Goal: Task Accomplishment & Management: Use online tool/utility

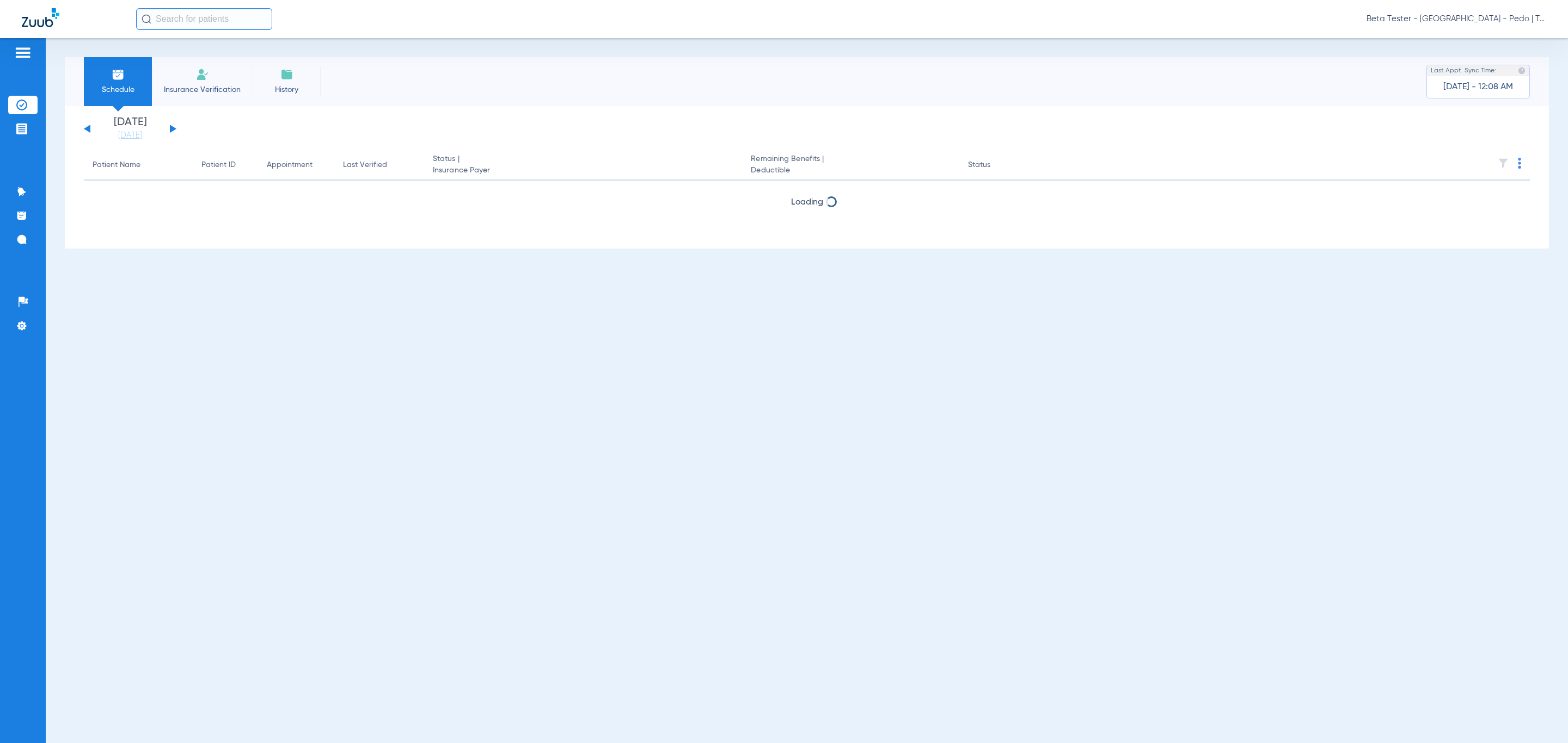
click at [1468, 16] on span "Beta Tester - [GEOGRAPHIC_DATA] - Pedo | The Super Dentists" at bounding box center [1456, 19] width 180 height 11
click at [1488, 38] on span "Account Selection" at bounding box center [1505, 38] width 61 height 7
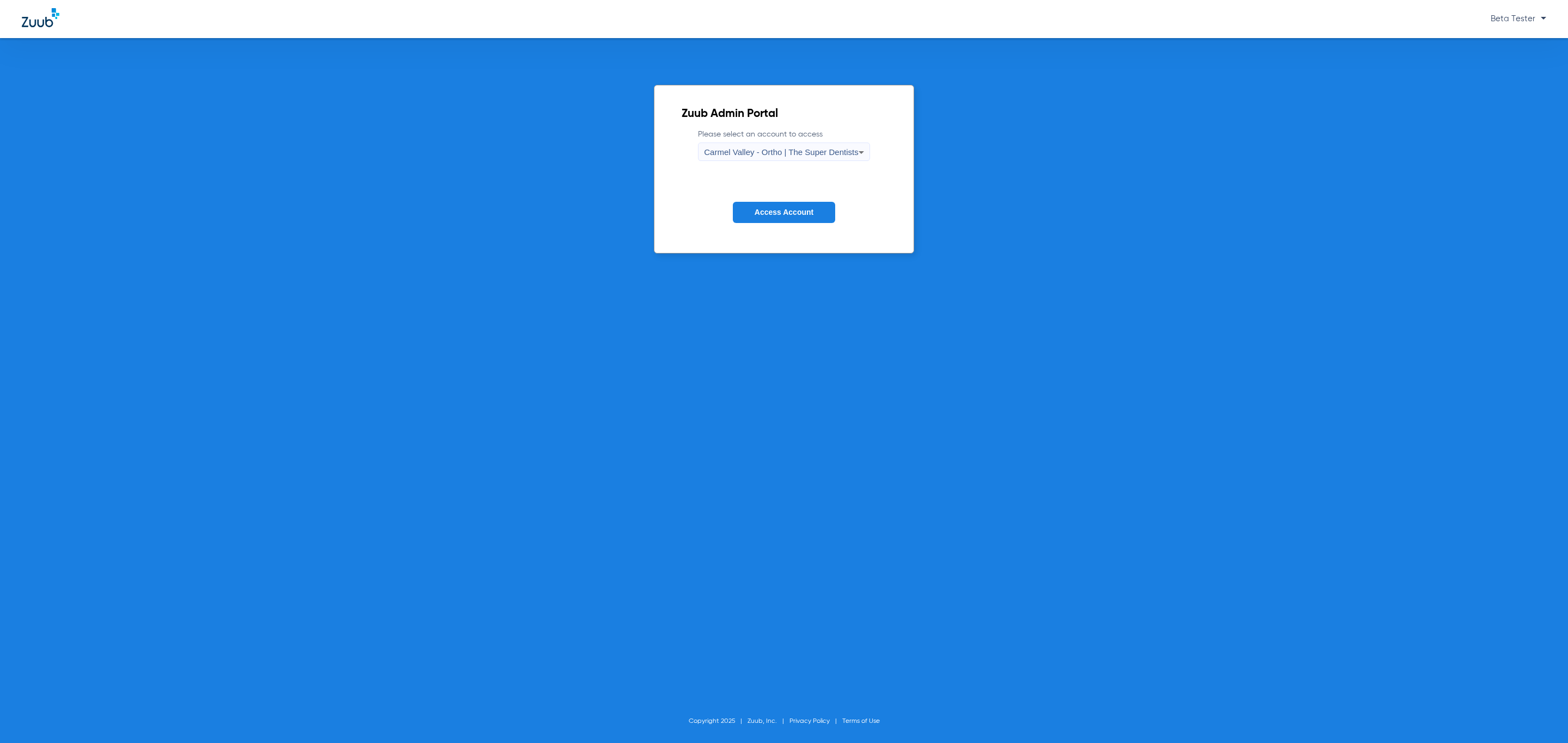
click at [743, 142] on label "Please select an account to access [GEOGRAPHIC_DATA] - Ortho | The Super Dentis…" at bounding box center [784, 145] width 171 height 32
click at [750, 154] on span "Carmel Valley - Ortho | The Super Dentists" at bounding box center [781, 152] width 154 height 9
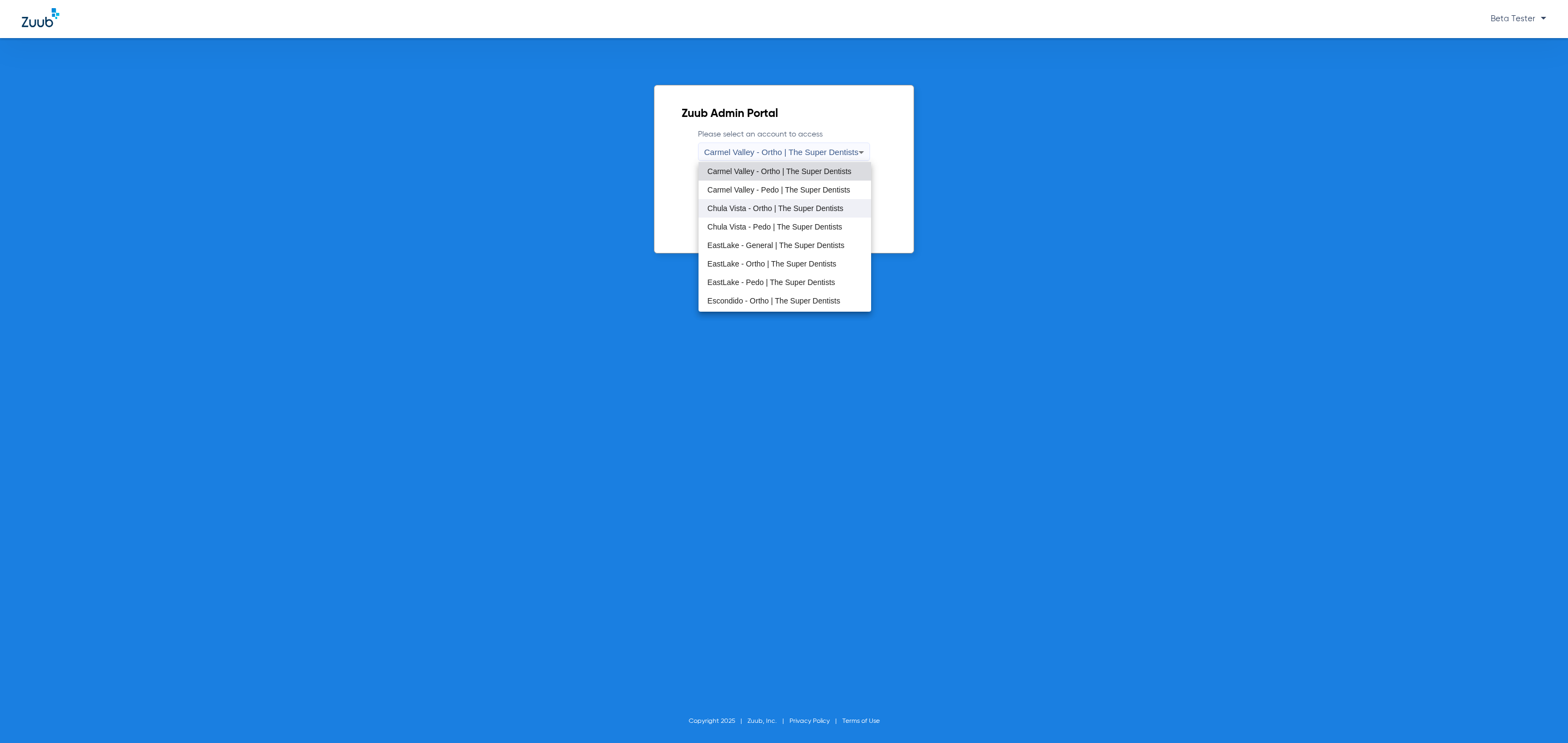
click at [751, 206] on span "Chula Vista - Ortho | The Super Dentists" at bounding box center [775, 208] width 137 height 7
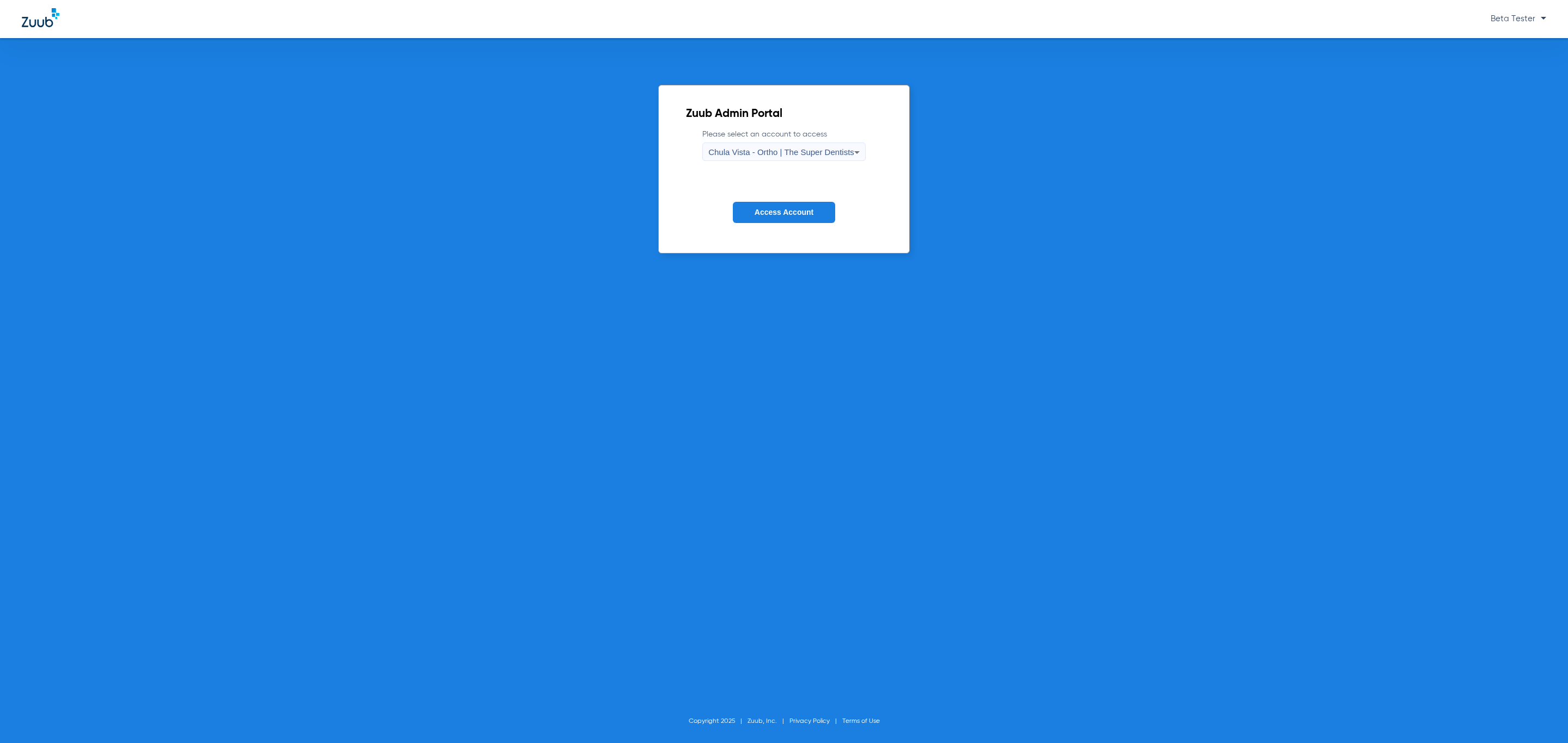
click at [791, 146] on div "Chula Vista - Ortho | The Super Dentists" at bounding box center [781, 152] width 146 height 18
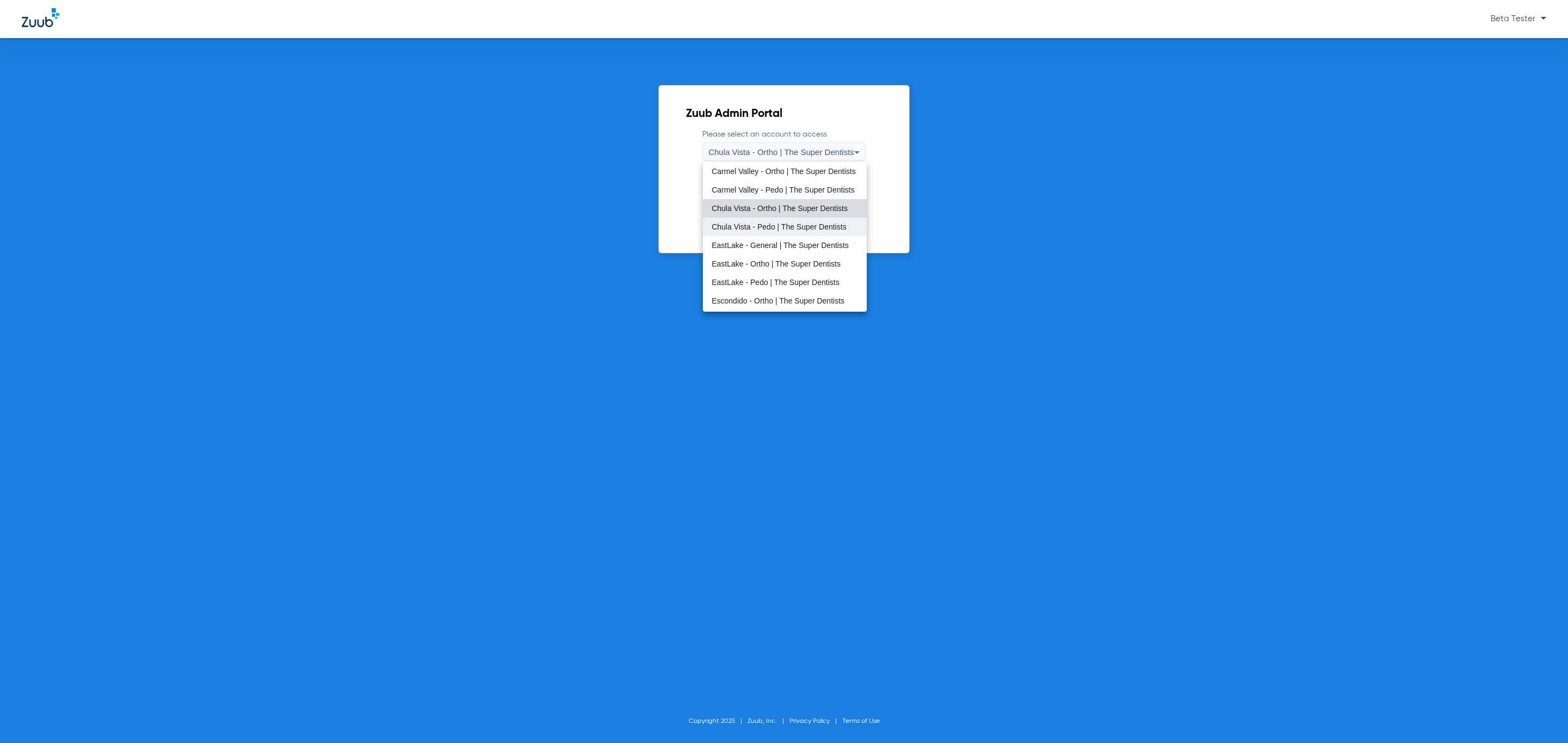
click at [768, 224] on span "Chula Vista - Pedo | The Super Dentists" at bounding box center [778, 227] width 135 height 7
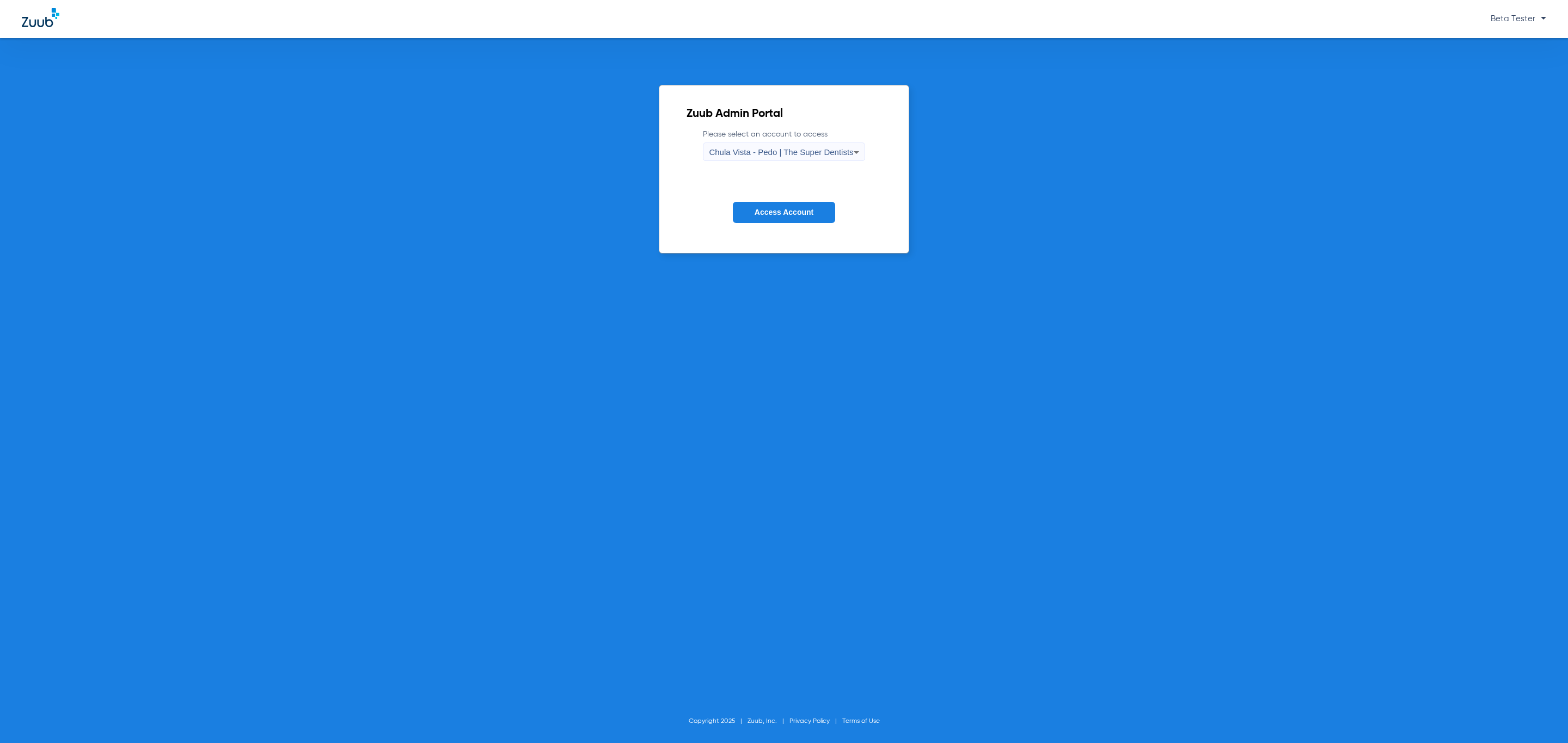
click at [771, 211] on span "Access Account" at bounding box center [784, 213] width 59 height 9
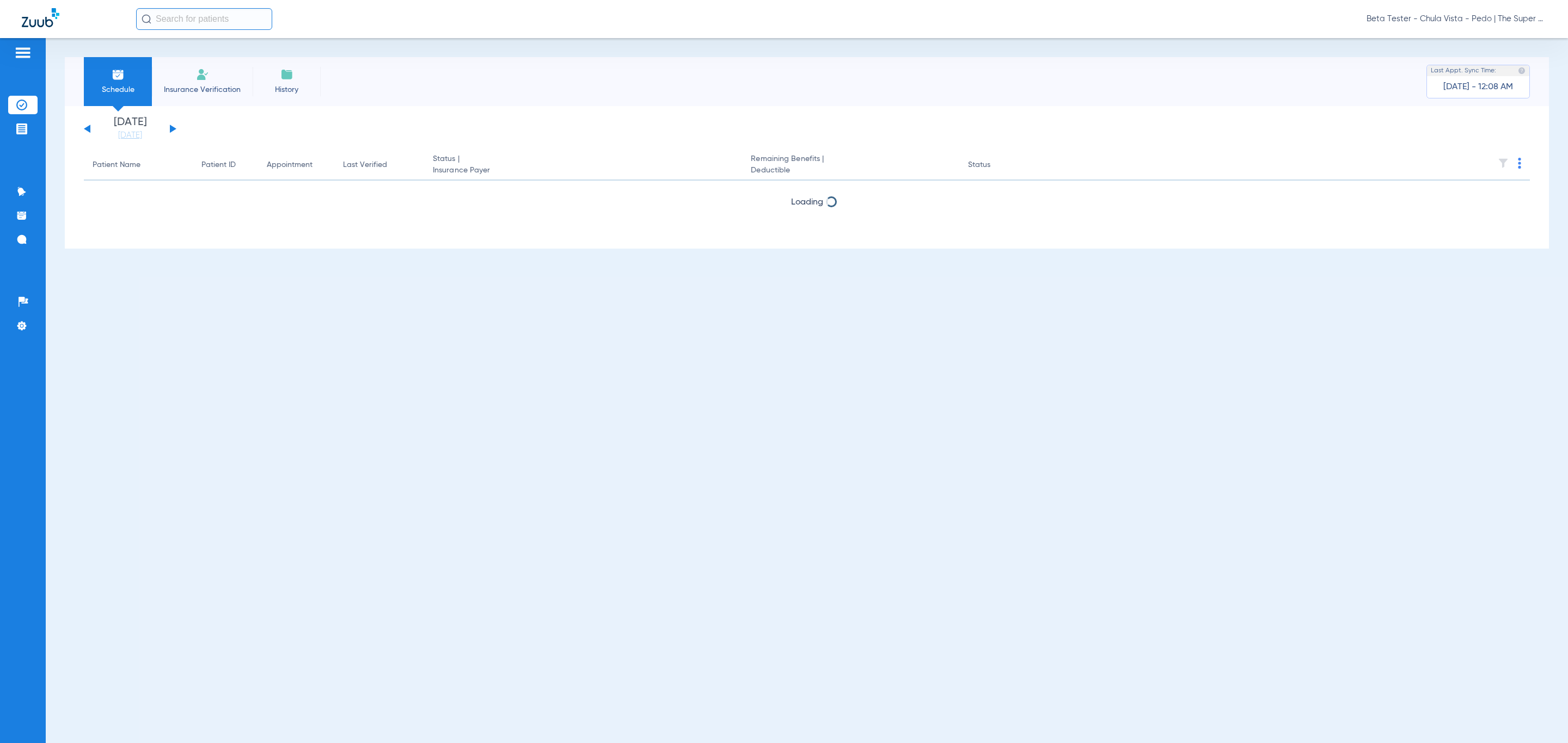
click at [236, 22] on input "text" at bounding box center [204, 19] width 137 height 22
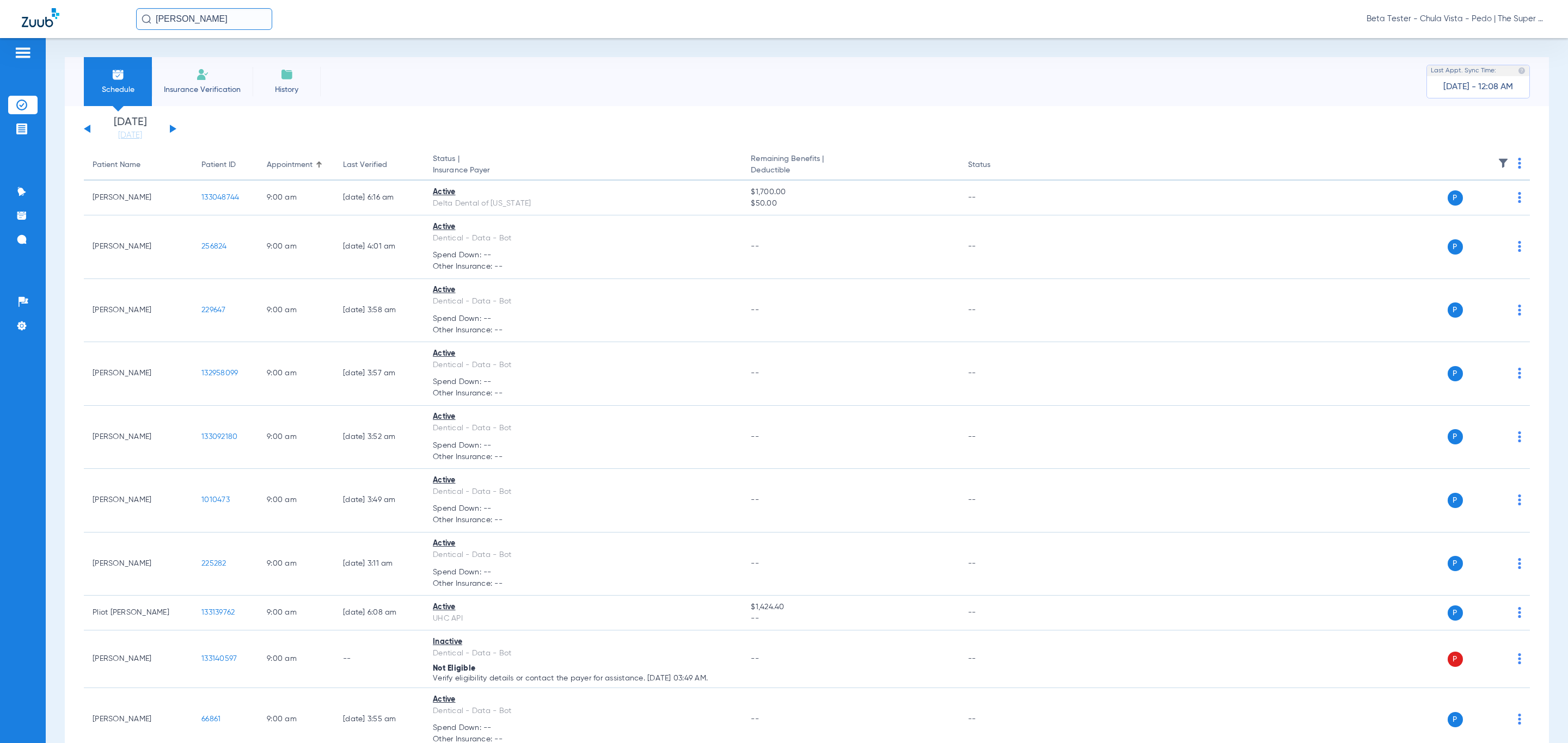
click at [225, 16] on input "[PERSON_NAME]" at bounding box center [204, 19] width 137 height 22
click at [234, 21] on input "[PERSON_NAME]" at bounding box center [204, 19] width 137 height 22
type input "[PERSON_NAME]"
click at [299, 58] on td "17005208" at bounding box center [313, 58] width 49 height 16
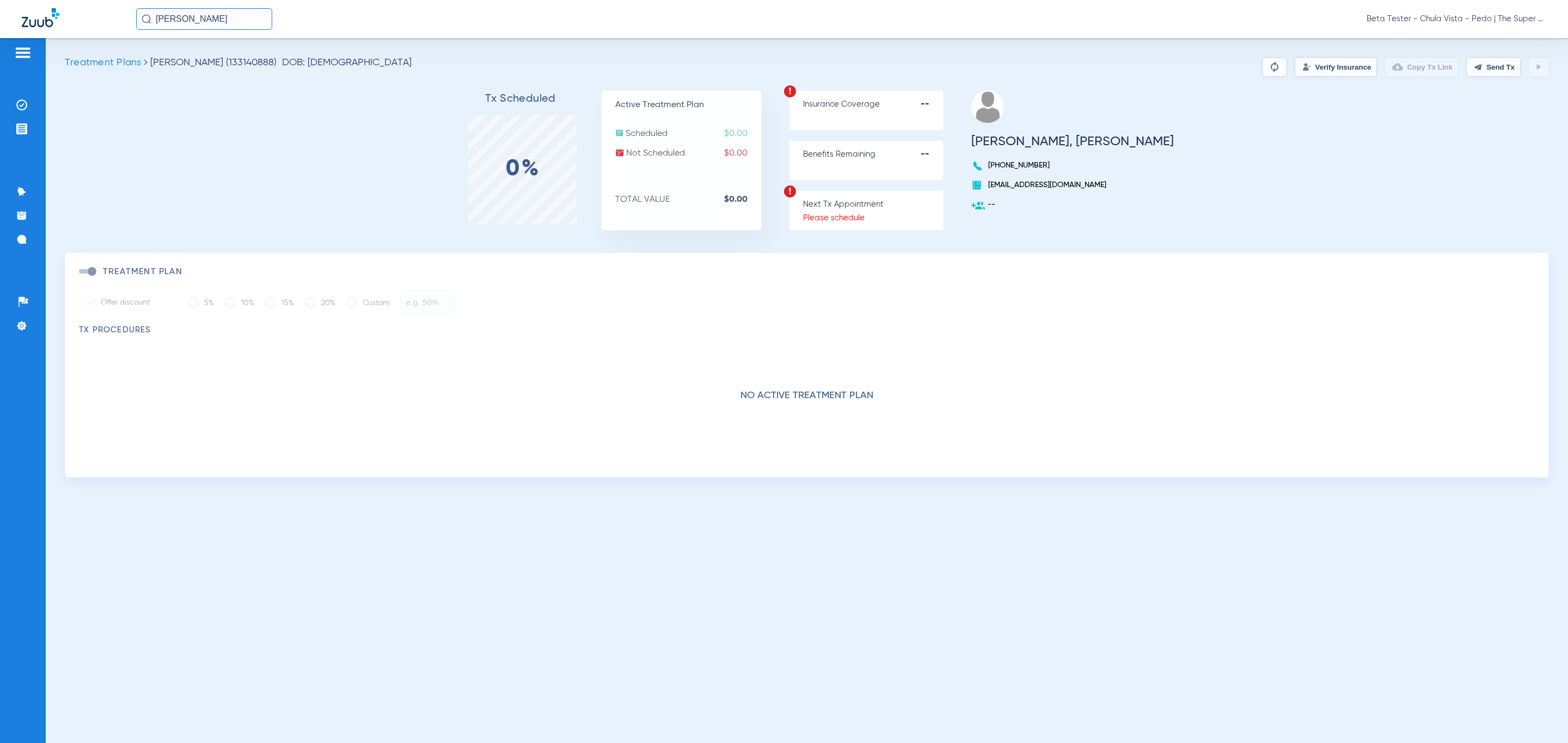
click at [1316, 66] on button "Verify Insurance" at bounding box center [1336, 66] width 82 height 19
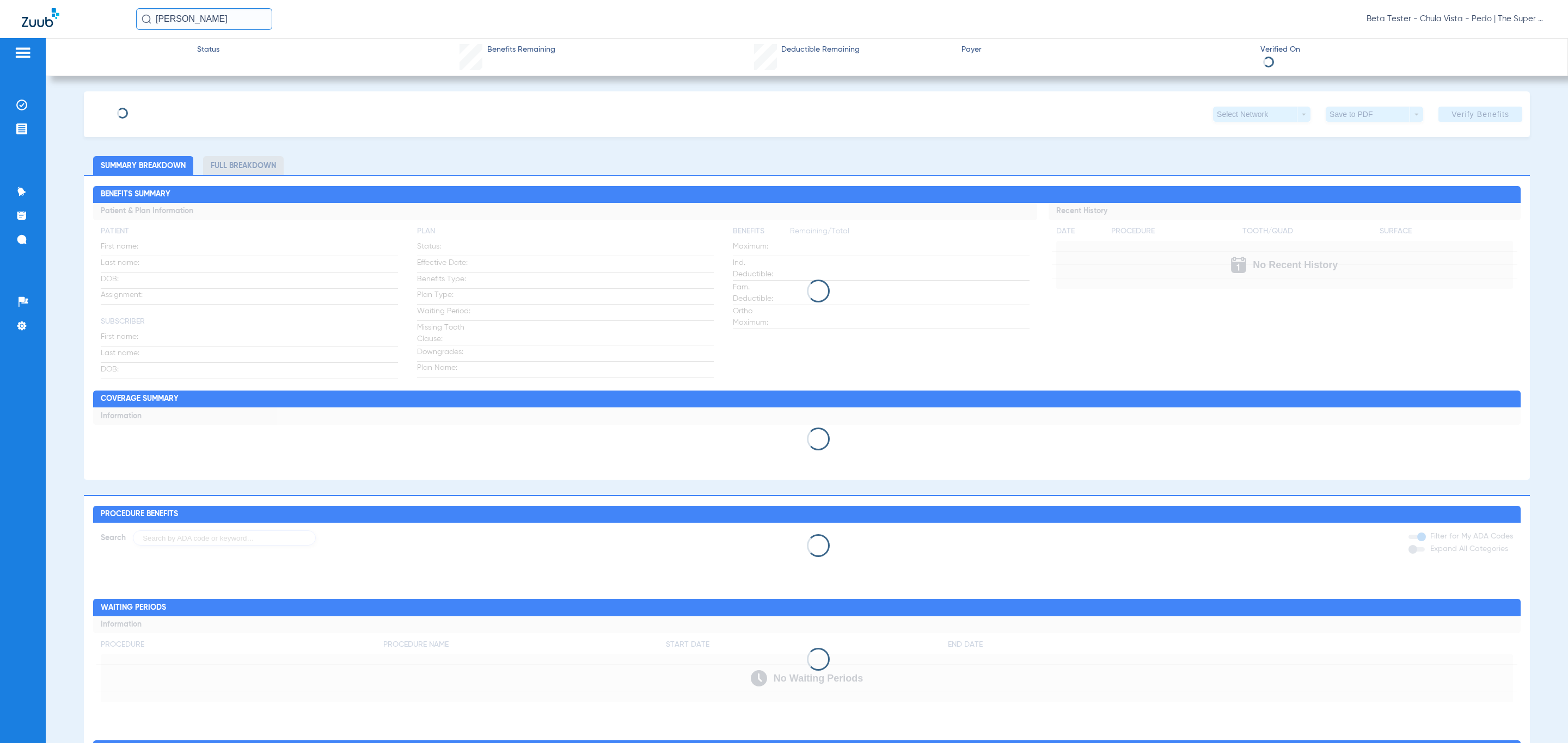
type input "[PERSON_NAME]"
type input "[DATE]"
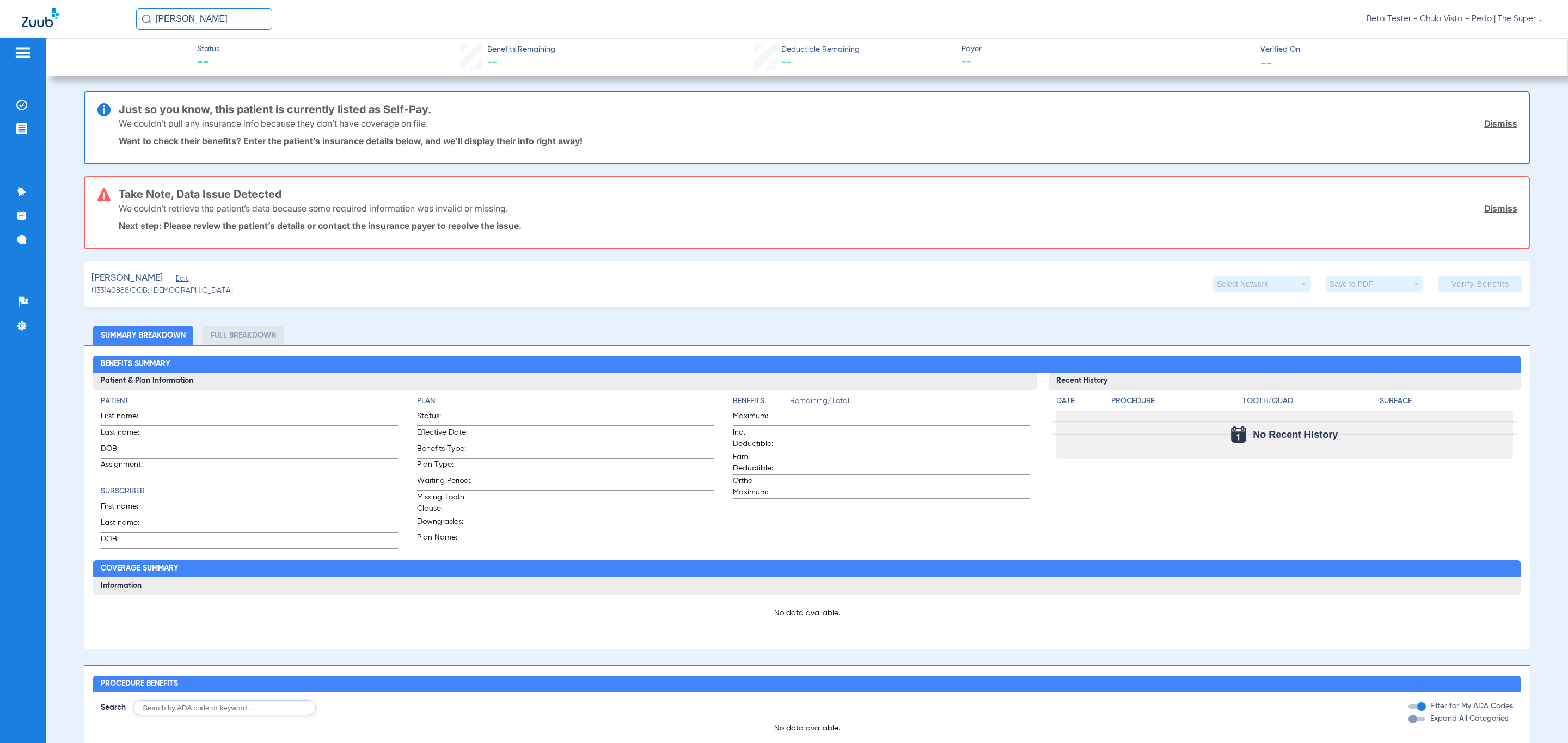
click at [186, 279] on span "Edit" at bounding box center [181, 279] width 10 height 10
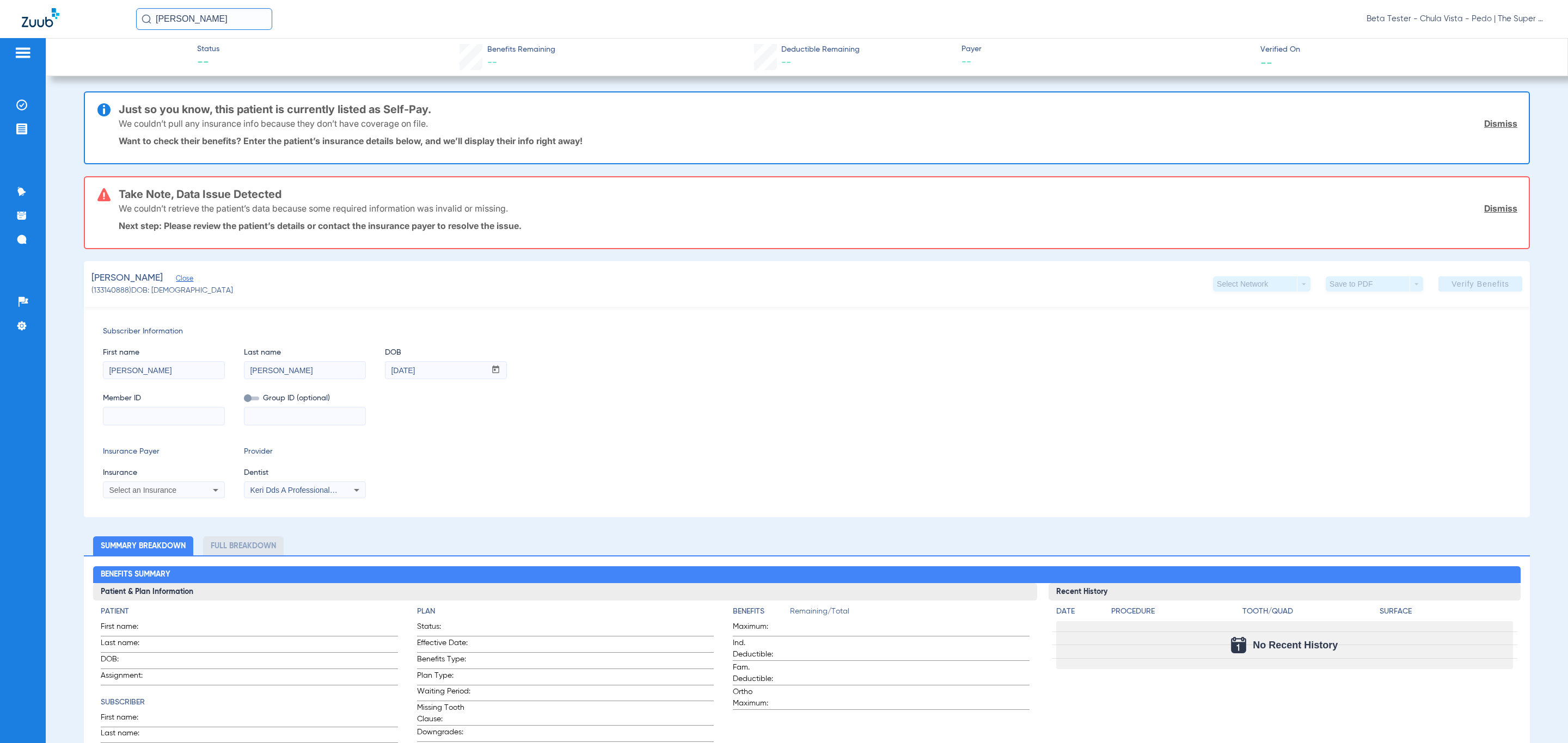
click at [186, 279] on span "Close" at bounding box center [181, 279] width 10 height 10
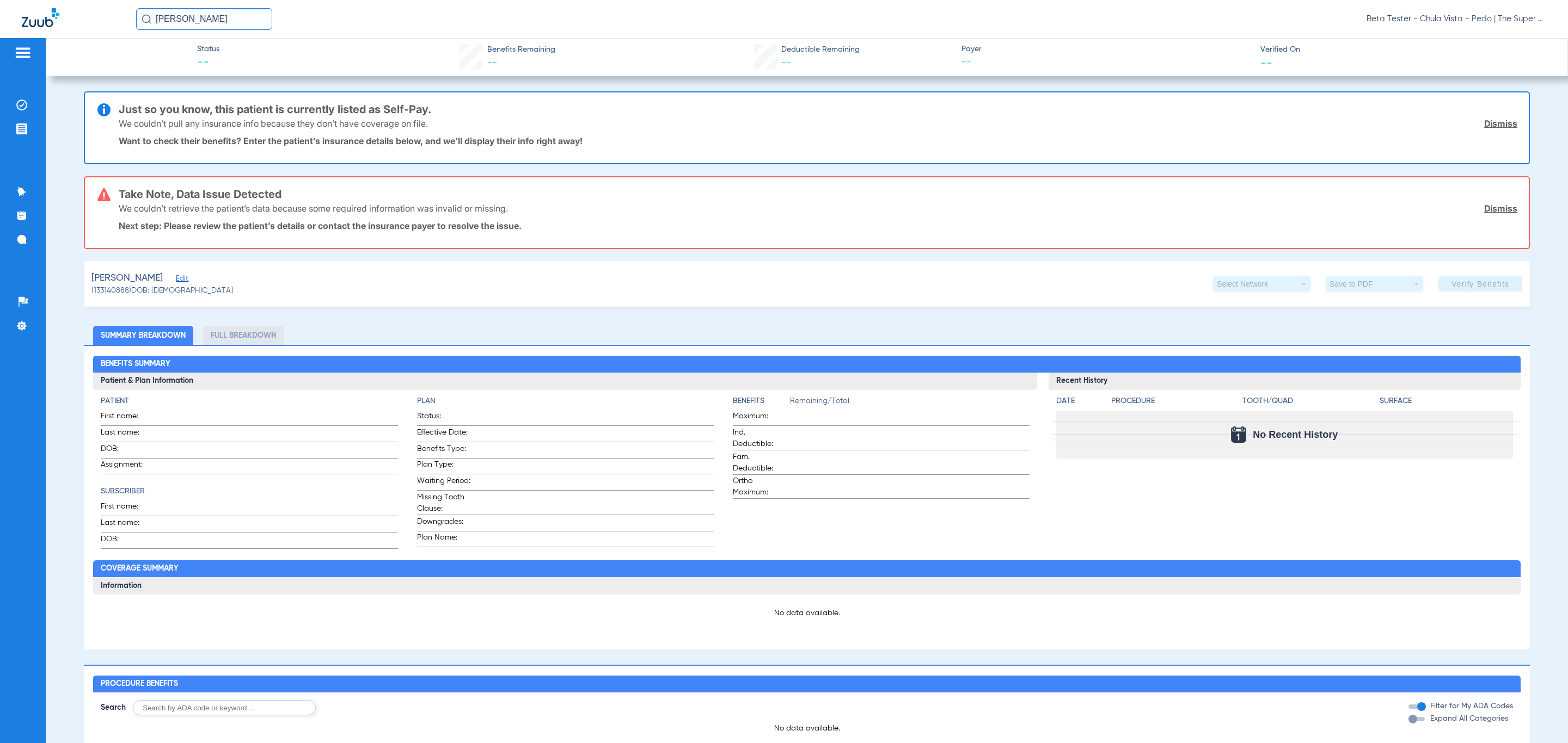
click at [186, 279] on span "Edit" at bounding box center [181, 279] width 10 height 10
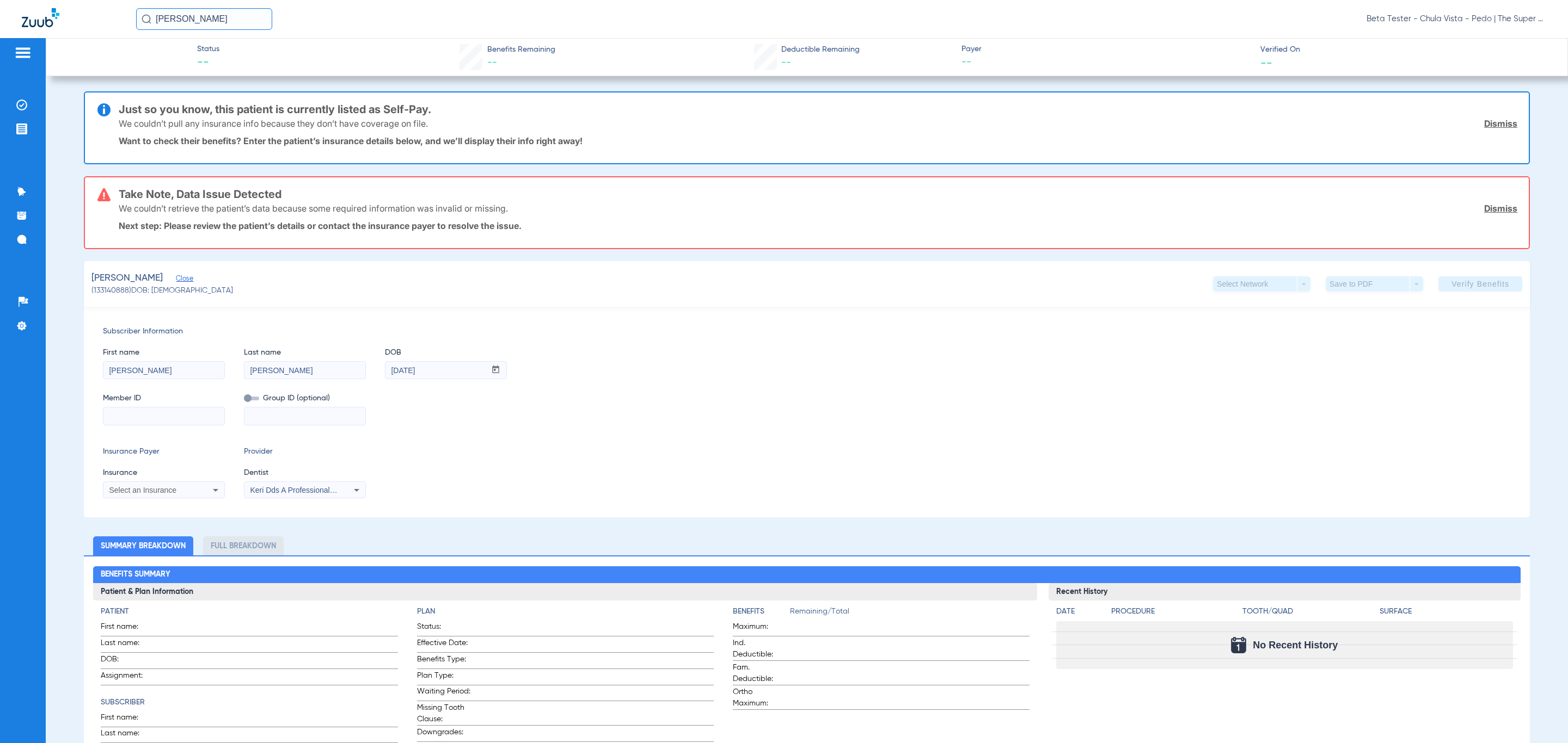
click at [532, 421] on div "Member ID Group ID (optional)" at bounding box center [806, 404] width 1408 height 42
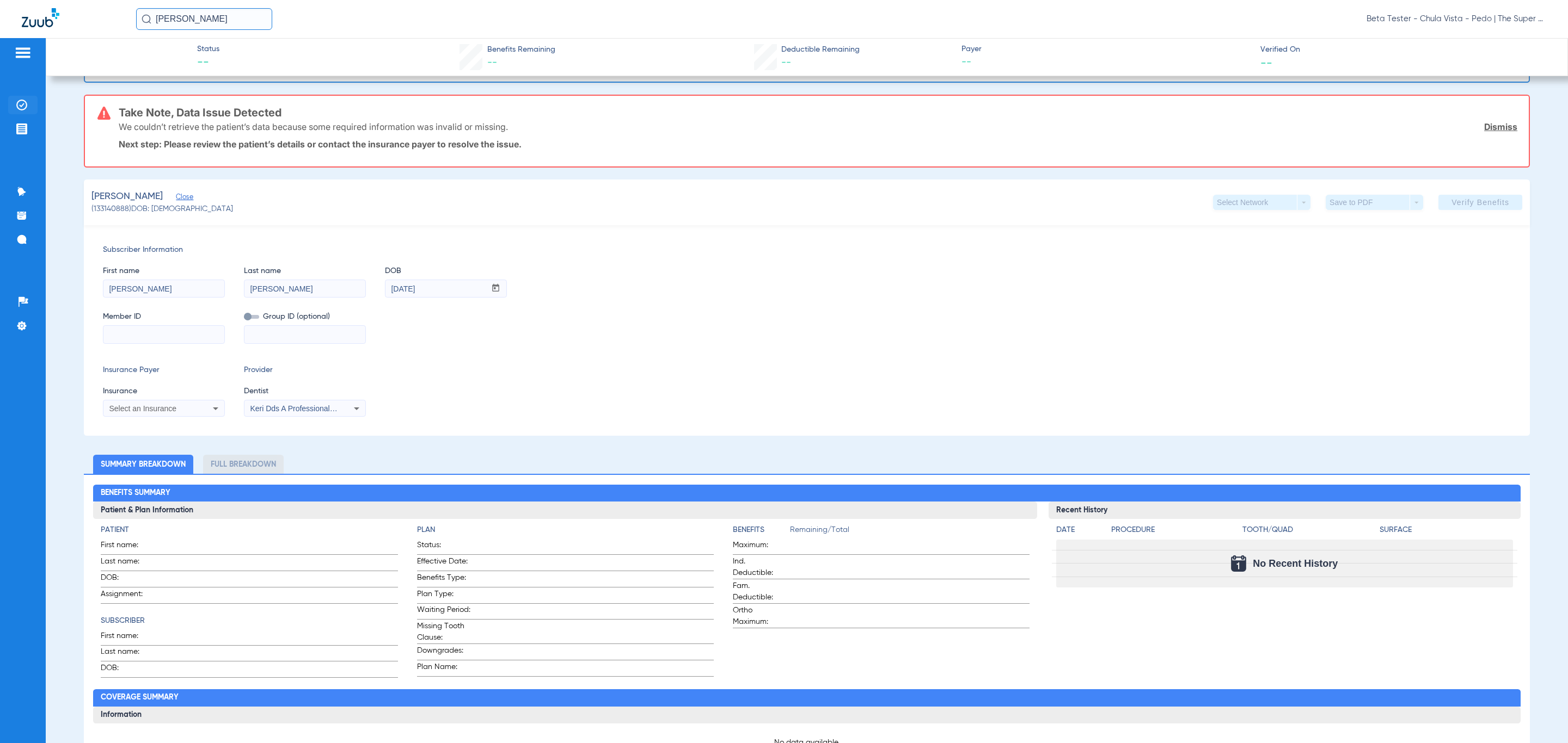
click at [18, 100] on img at bounding box center [22, 105] width 11 height 11
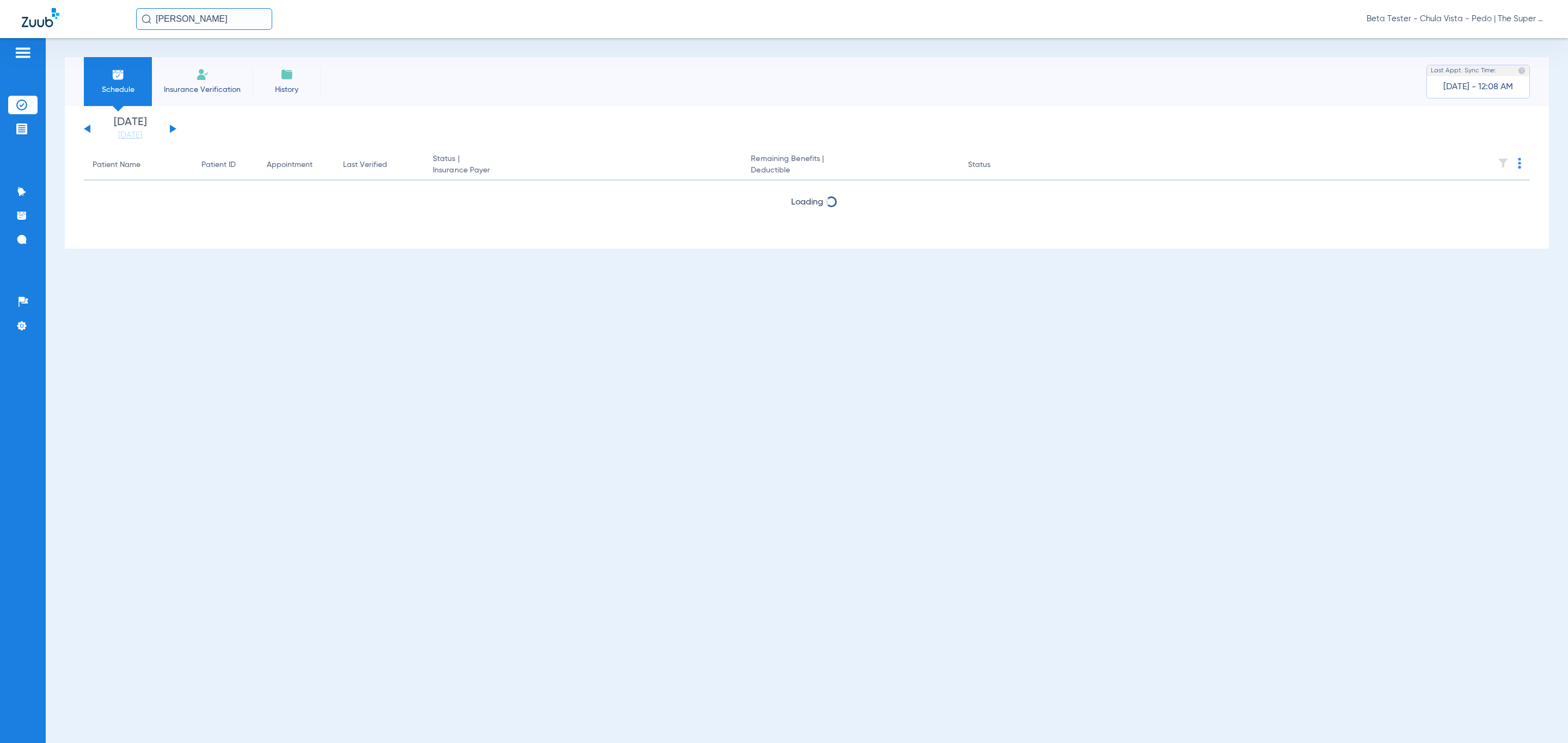
click at [204, 72] on img at bounding box center [203, 74] width 13 height 13
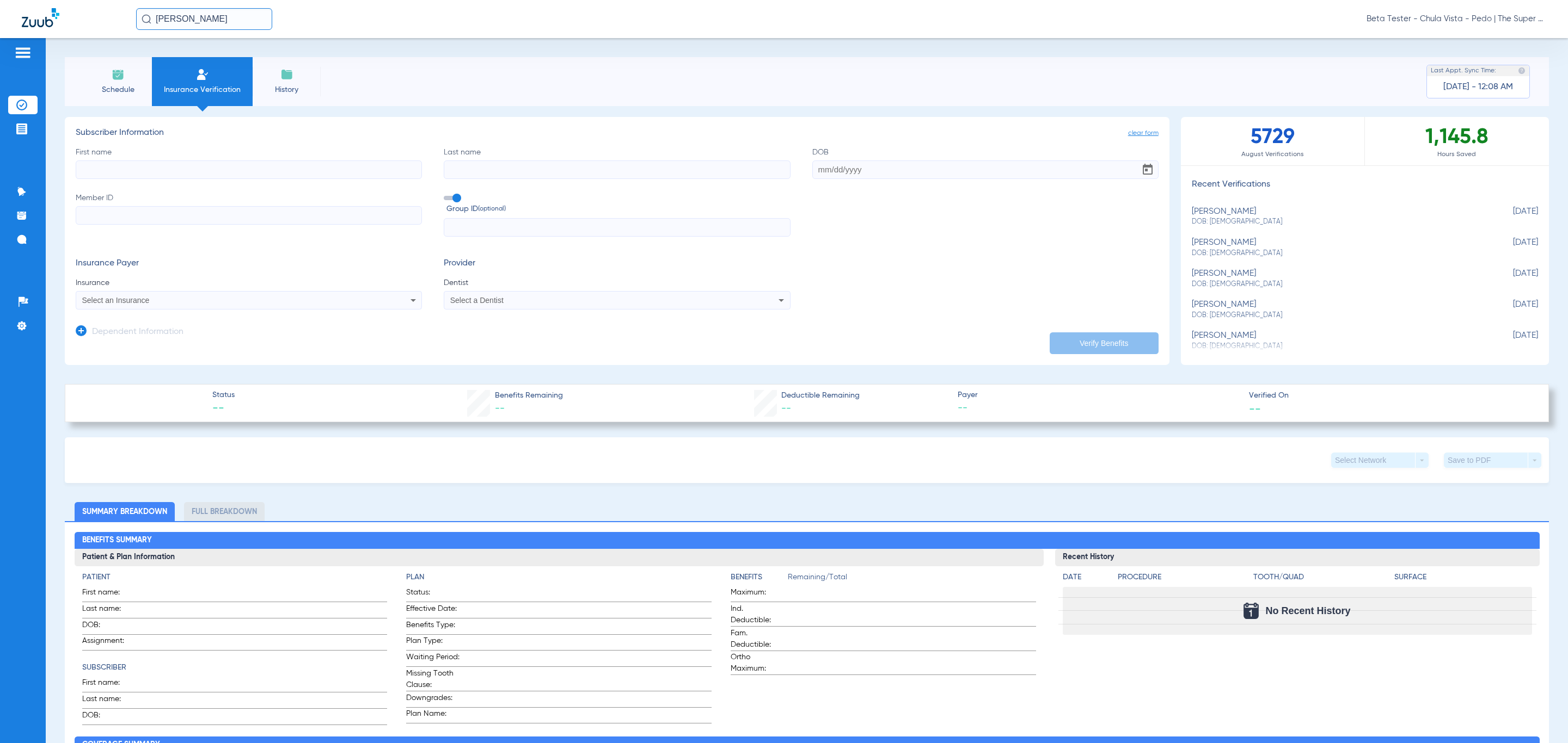
click at [207, 169] on input "First name" at bounding box center [249, 169] width 346 height 18
click at [317, 172] on input "First name Required" at bounding box center [249, 169] width 346 height 18
paste input "[PERSON_NAME]"
type input "[PERSON_NAME]"
click at [474, 171] on input "Last name" at bounding box center [617, 169] width 346 height 18
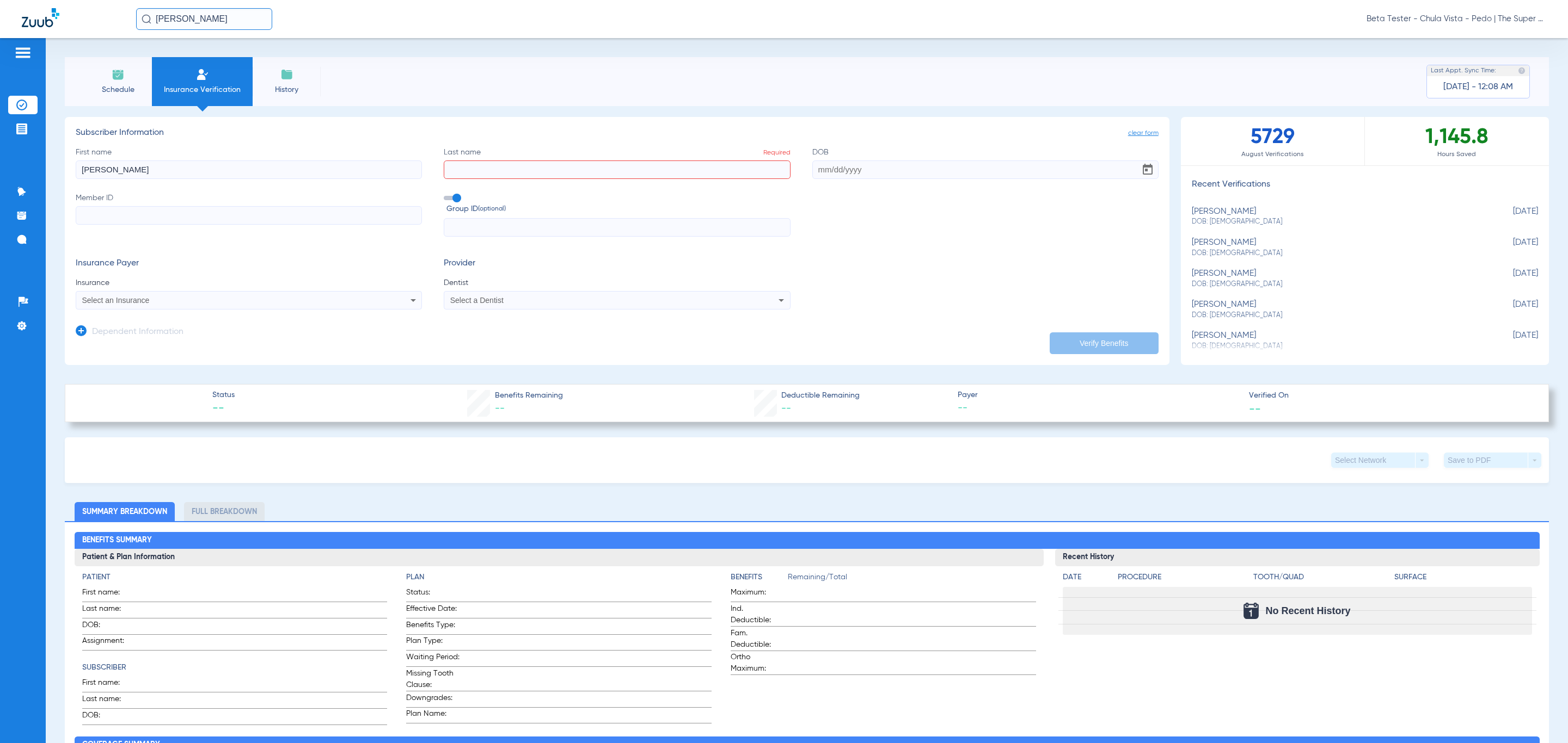
click at [564, 172] on input "Last name Required" at bounding box center [617, 169] width 346 height 18
paste input "[PERSON_NAME]"
type input "[PERSON_NAME]"
click at [165, 211] on input "Member ID" at bounding box center [249, 215] width 346 height 18
click at [303, 218] on input "Member ID Required" at bounding box center [249, 215] width 346 height 18
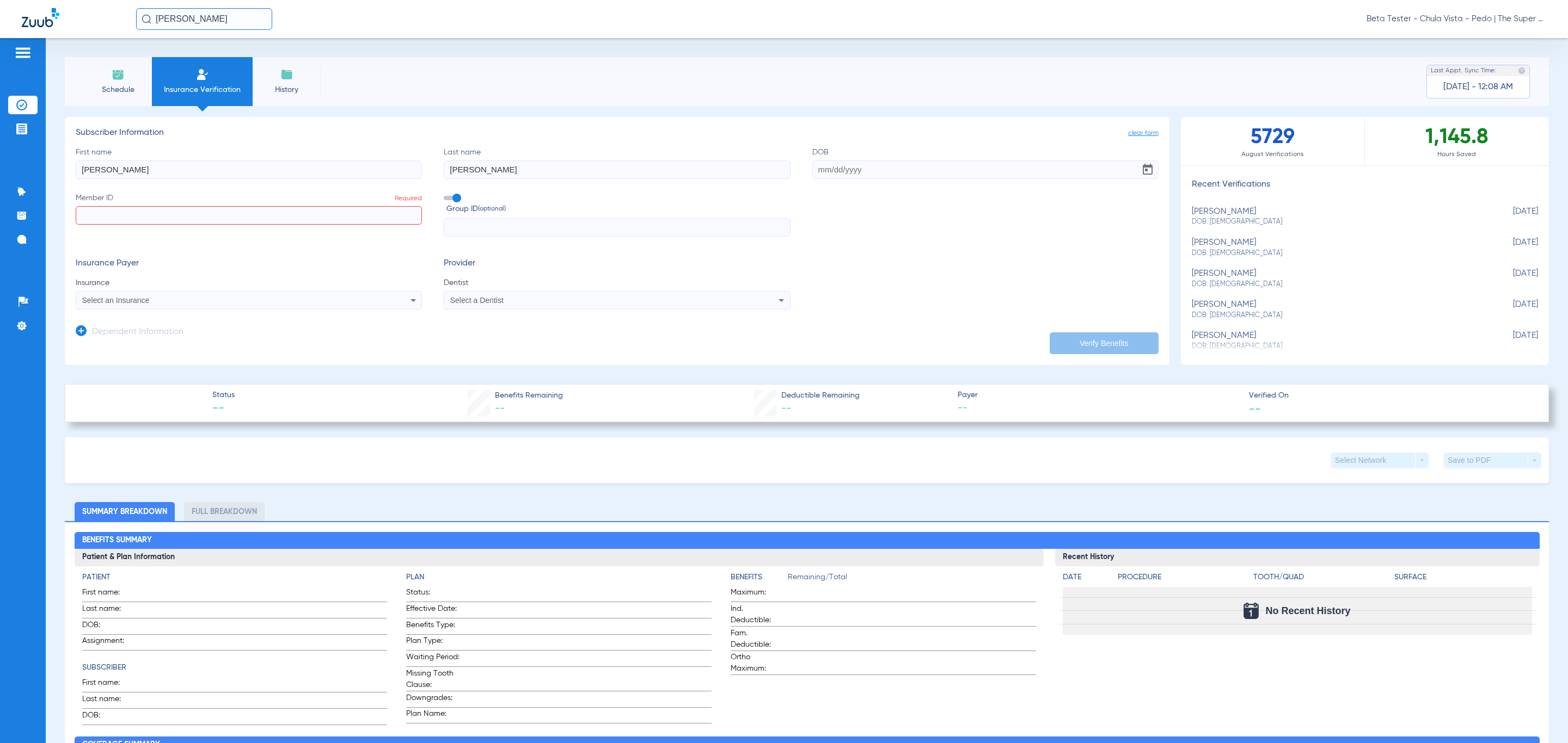
paste input "016540011-0"
click at [124, 214] on input "016540011-0" at bounding box center [249, 215] width 346 height 18
type input "0165400110"
click at [247, 302] on div "Select an Insurance" at bounding box center [216, 300] width 268 height 7
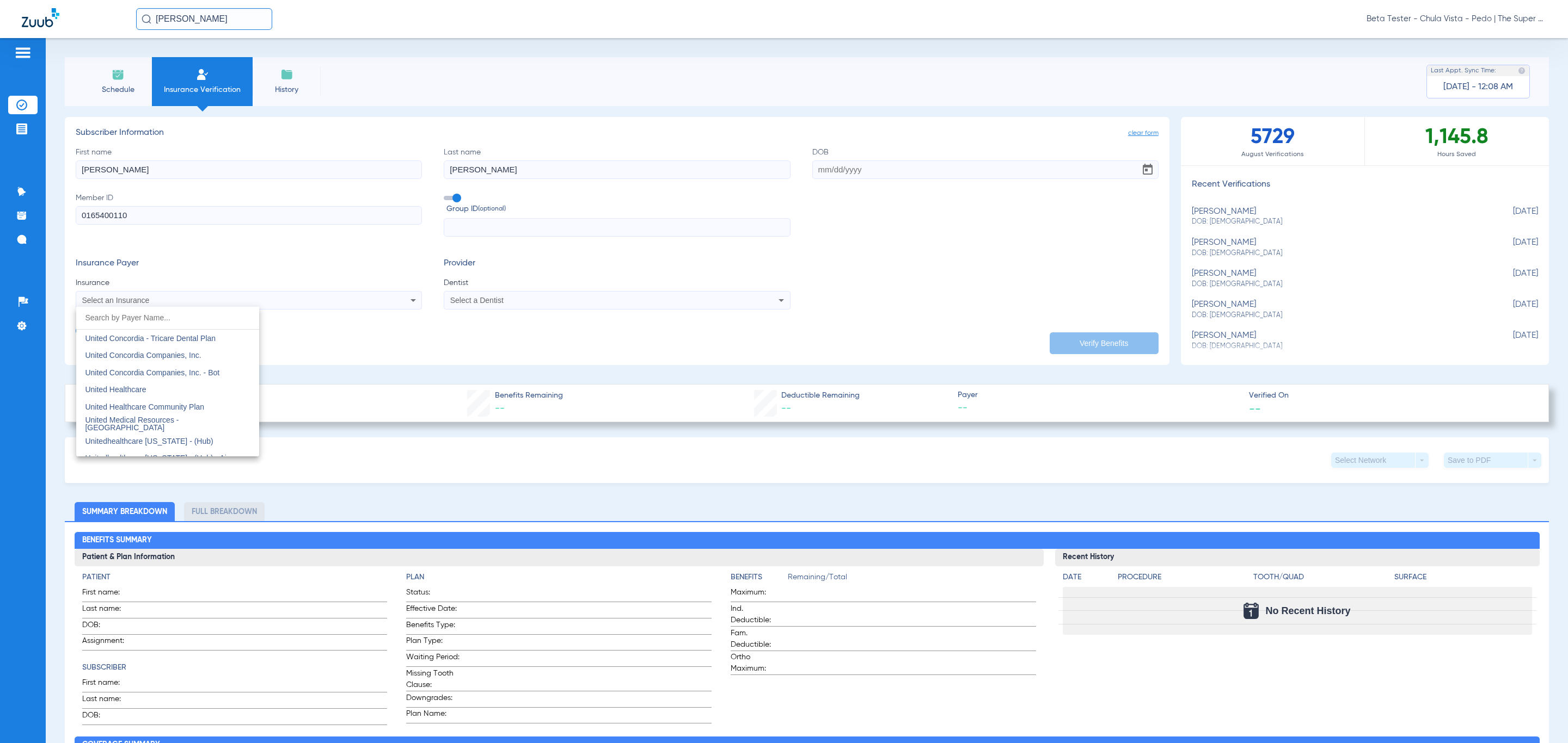
scroll to position [6447, 0]
click at [189, 381] on mat-option "United Concordia Companies, Inc." at bounding box center [168, 388] width 183 height 17
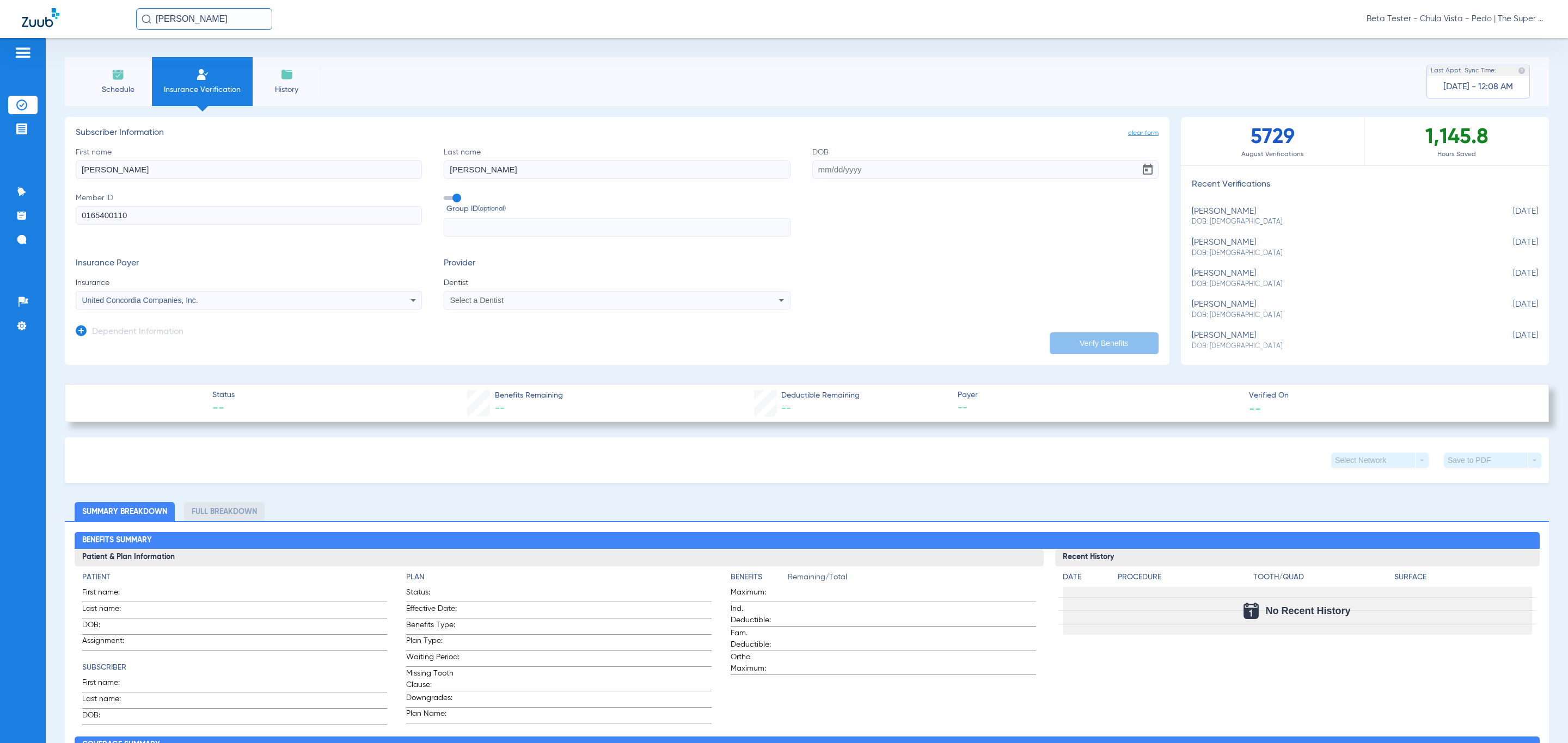
click at [470, 300] on span "Select a Dentist" at bounding box center [477, 300] width 53 height 9
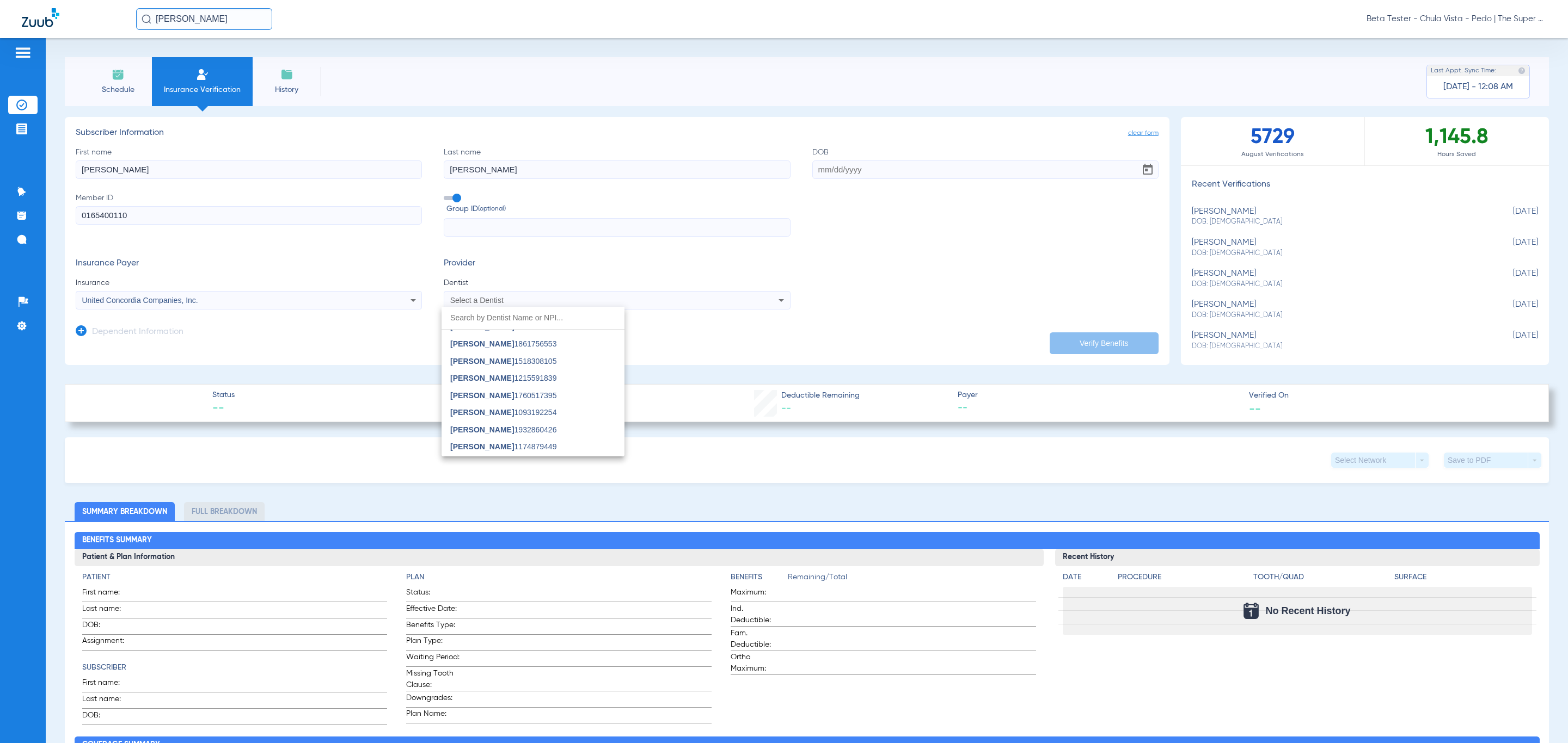
scroll to position [730, 0]
click at [521, 361] on span "[PERSON_NAME] 1760517395" at bounding box center [503, 363] width 106 height 7
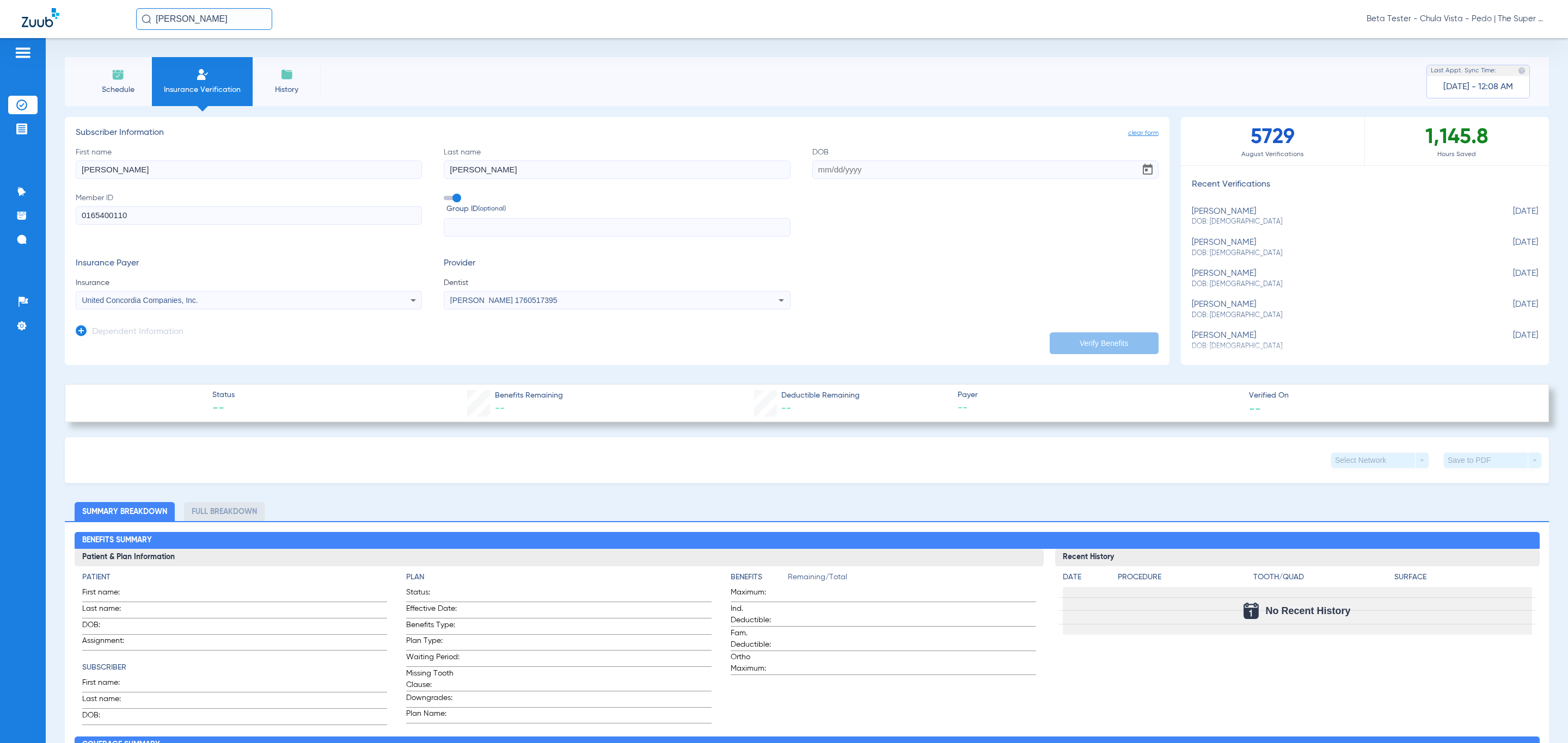
click at [85, 331] on icon at bounding box center [82, 331] width 11 height 11
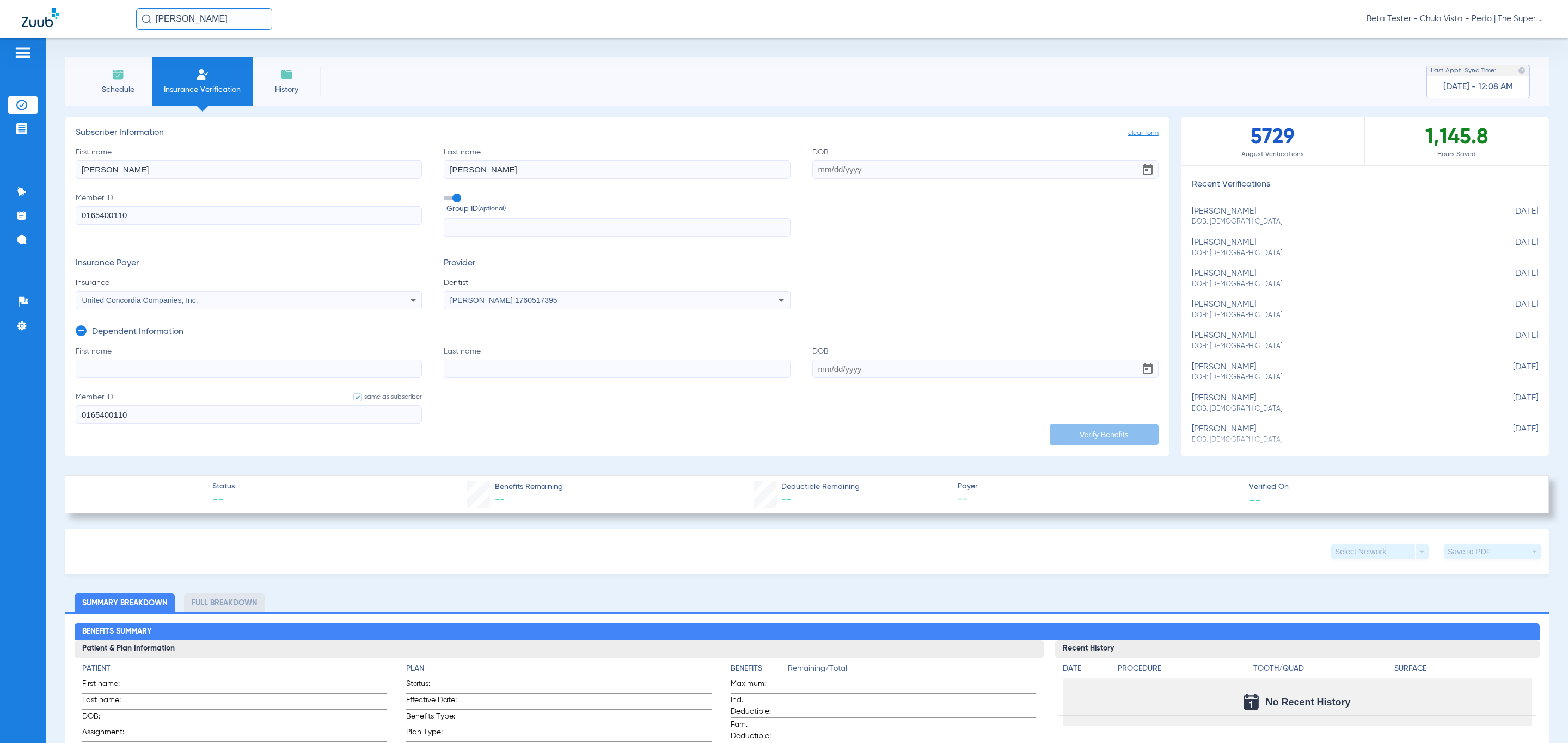
click at [133, 365] on input "First name" at bounding box center [249, 369] width 346 height 18
type input "[PERSON_NAME]"
click at [476, 369] on input "Last name" at bounding box center [617, 369] width 346 height 18
type input "[PERSON_NAME]"
click at [918, 366] on input "DOB" at bounding box center [985, 369] width 346 height 18
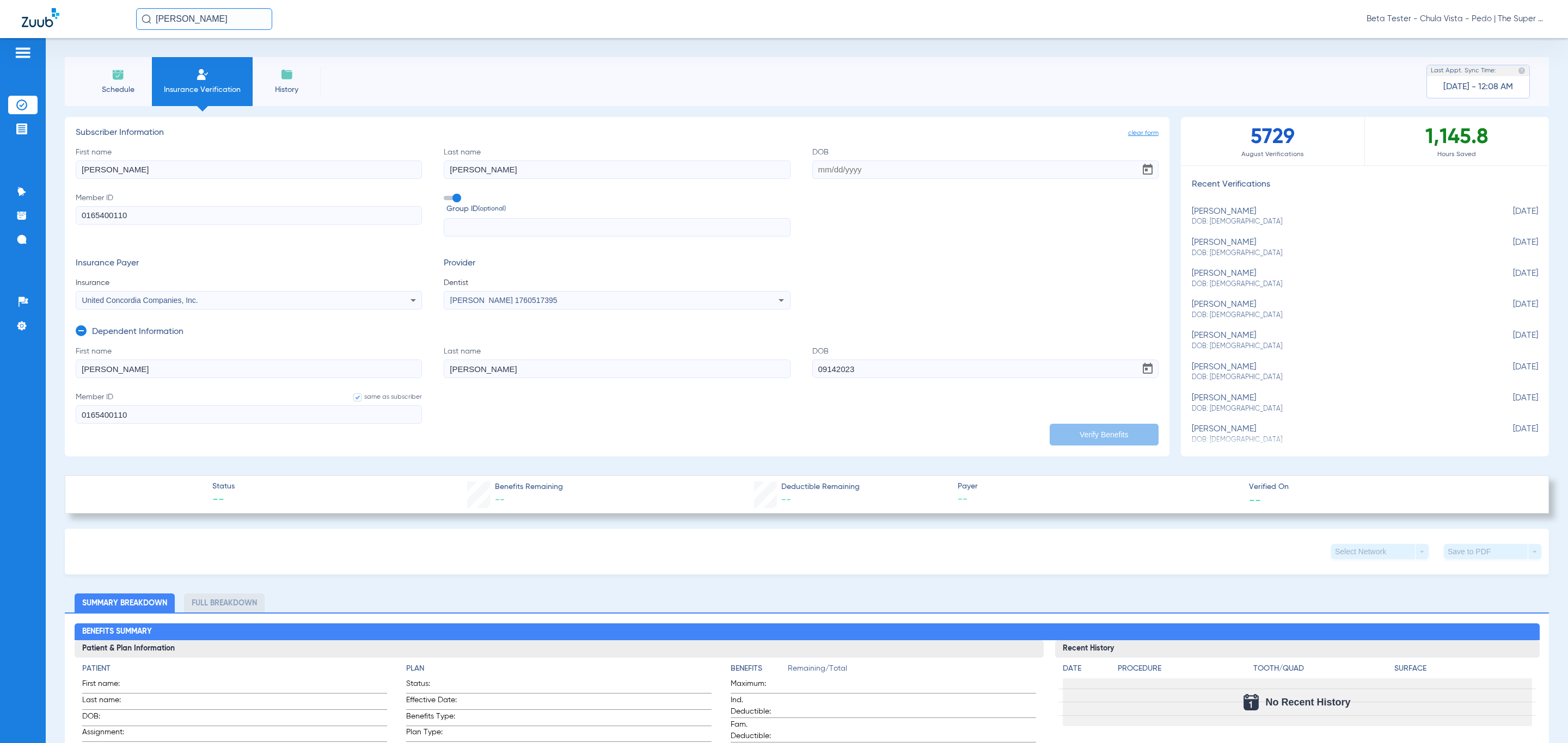
type input "[DATE]"
click at [1516, 16] on span "Beta Tester - Chula Vista - Pedo | The Super Dentists" at bounding box center [1456, 19] width 180 height 11
click at [1507, 35] on span "Account Selection" at bounding box center [1505, 38] width 61 height 7
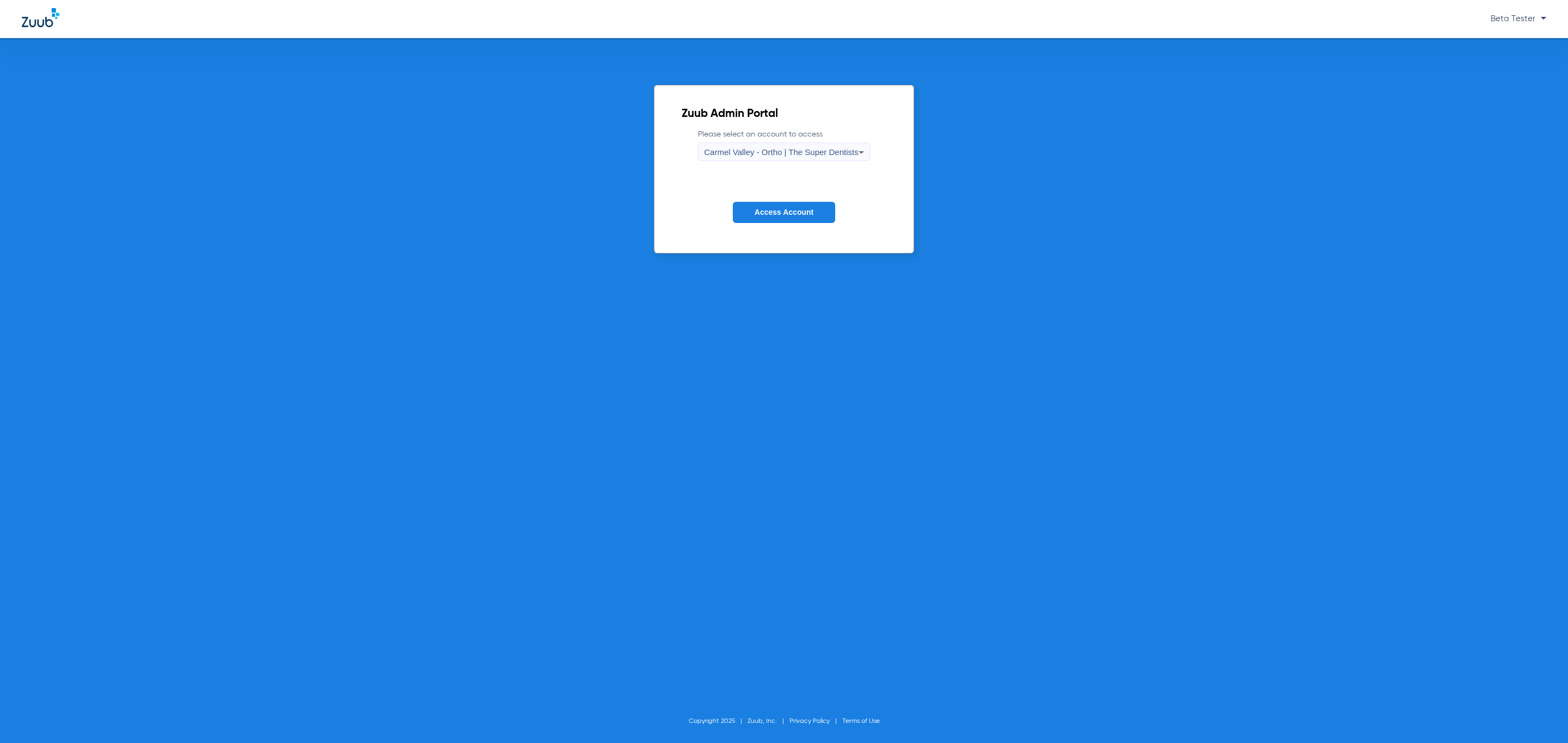
click at [776, 158] on div "Carmel Valley - Ortho | The Super Dentists" at bounding box center [781, 152] width 154 height 18
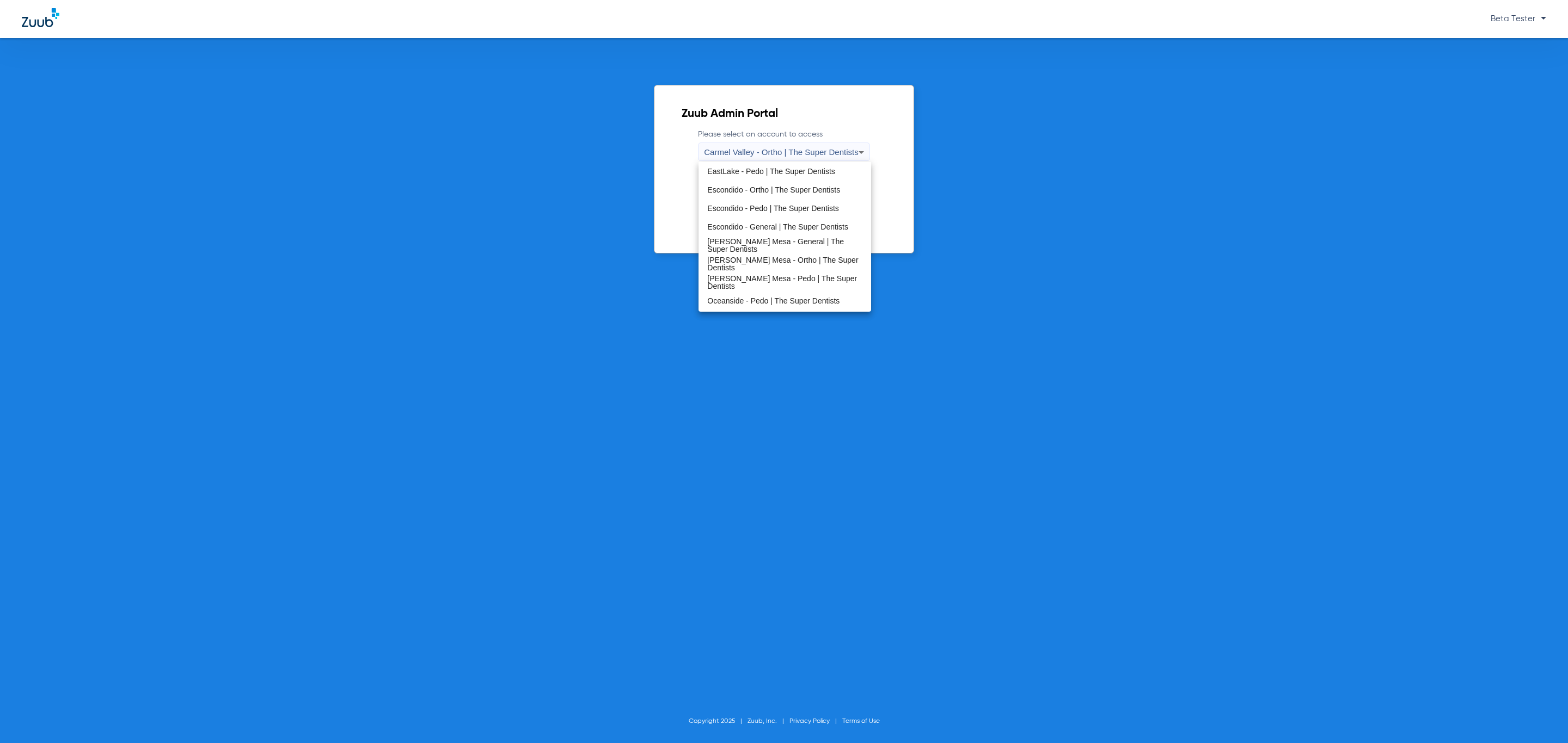
scroll to position [128, 0]
click at [784, 264] on span "[PERSON_NAME] Mesa - Pedo | The Super Dentists" at bounding box center [784, 266] width 155 height 16
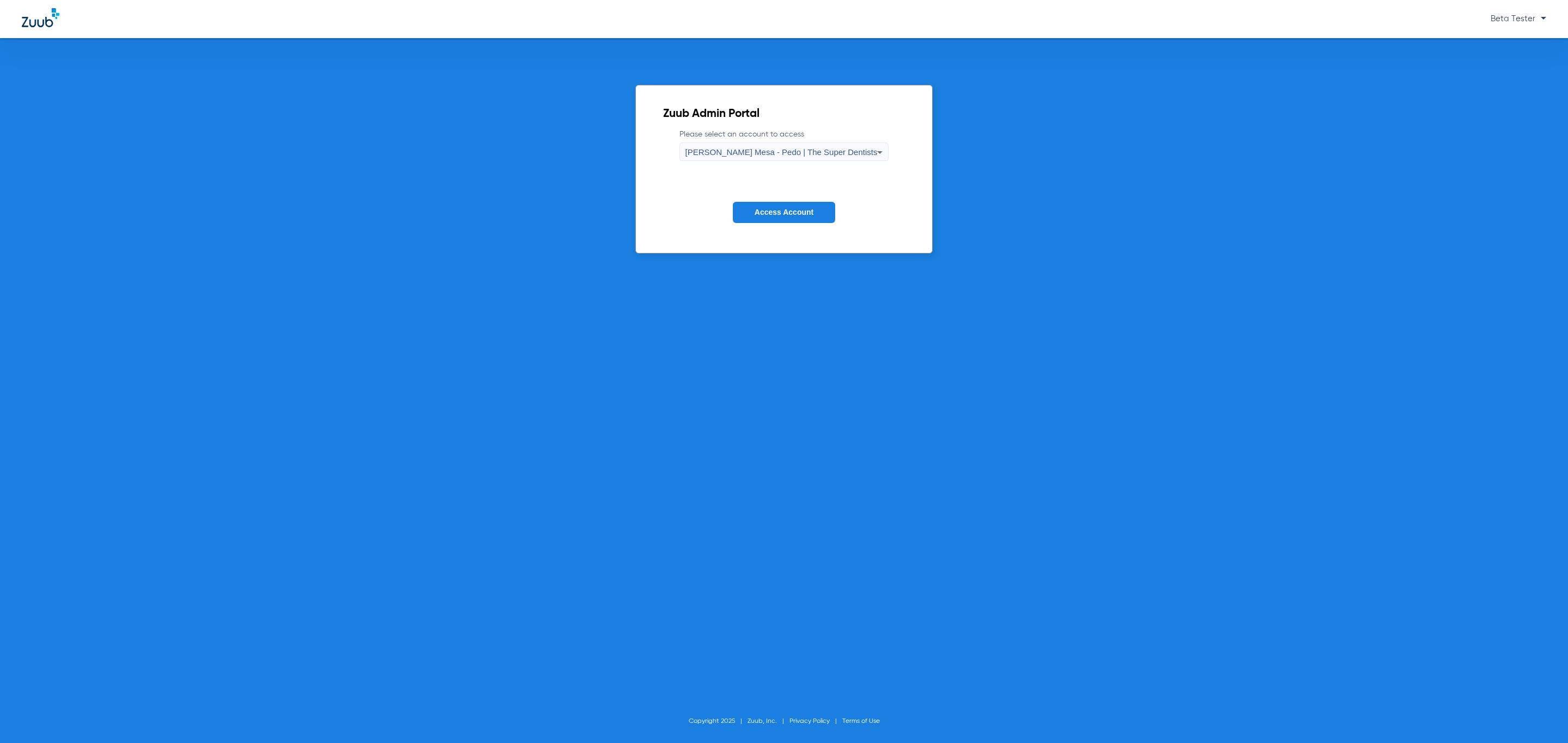
click at [783, 213] on span "Access Account" at bounding box center [784, 213] width 59 height 9
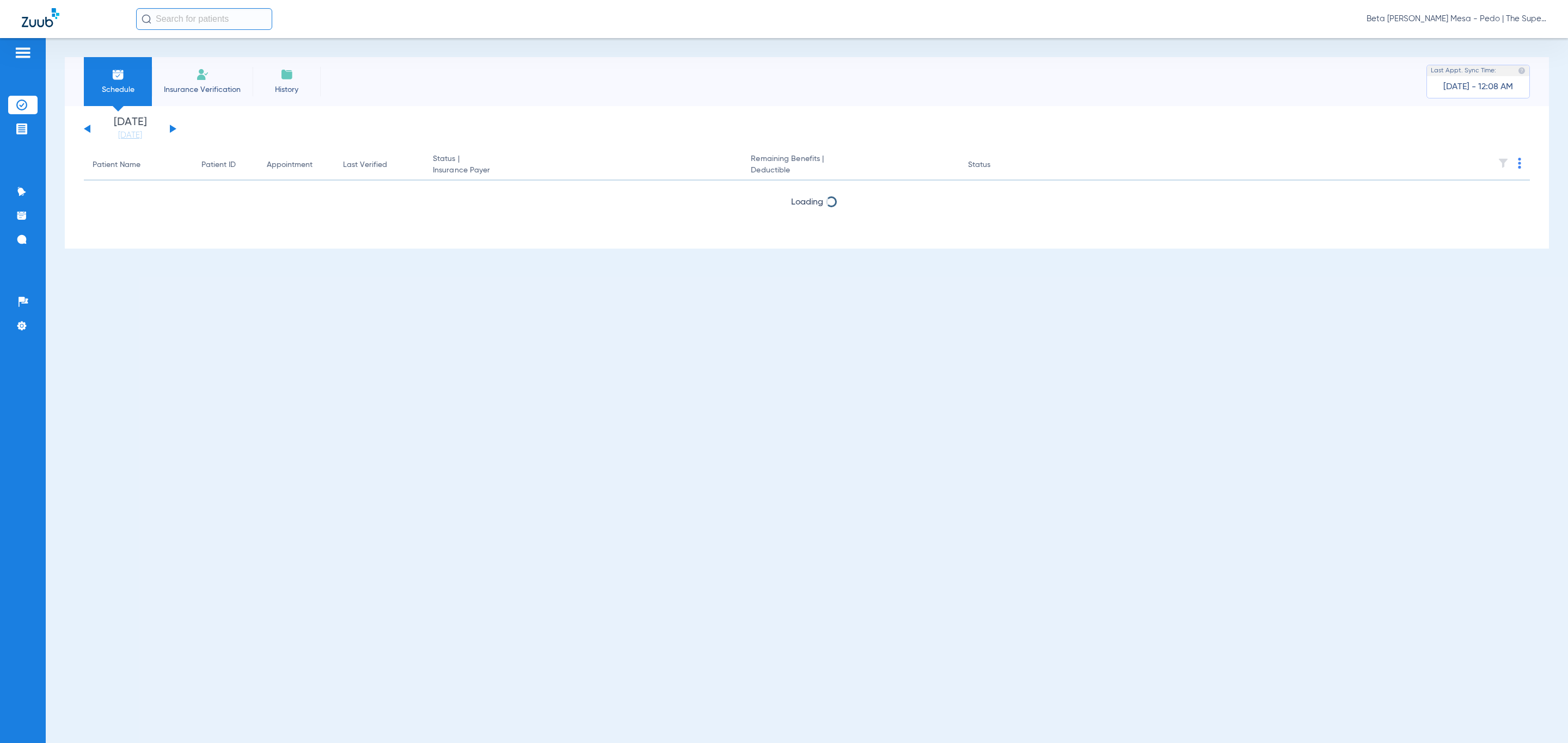
click at [211, 21] on input "text" at bounding box center [204, 19] width 137 height 22
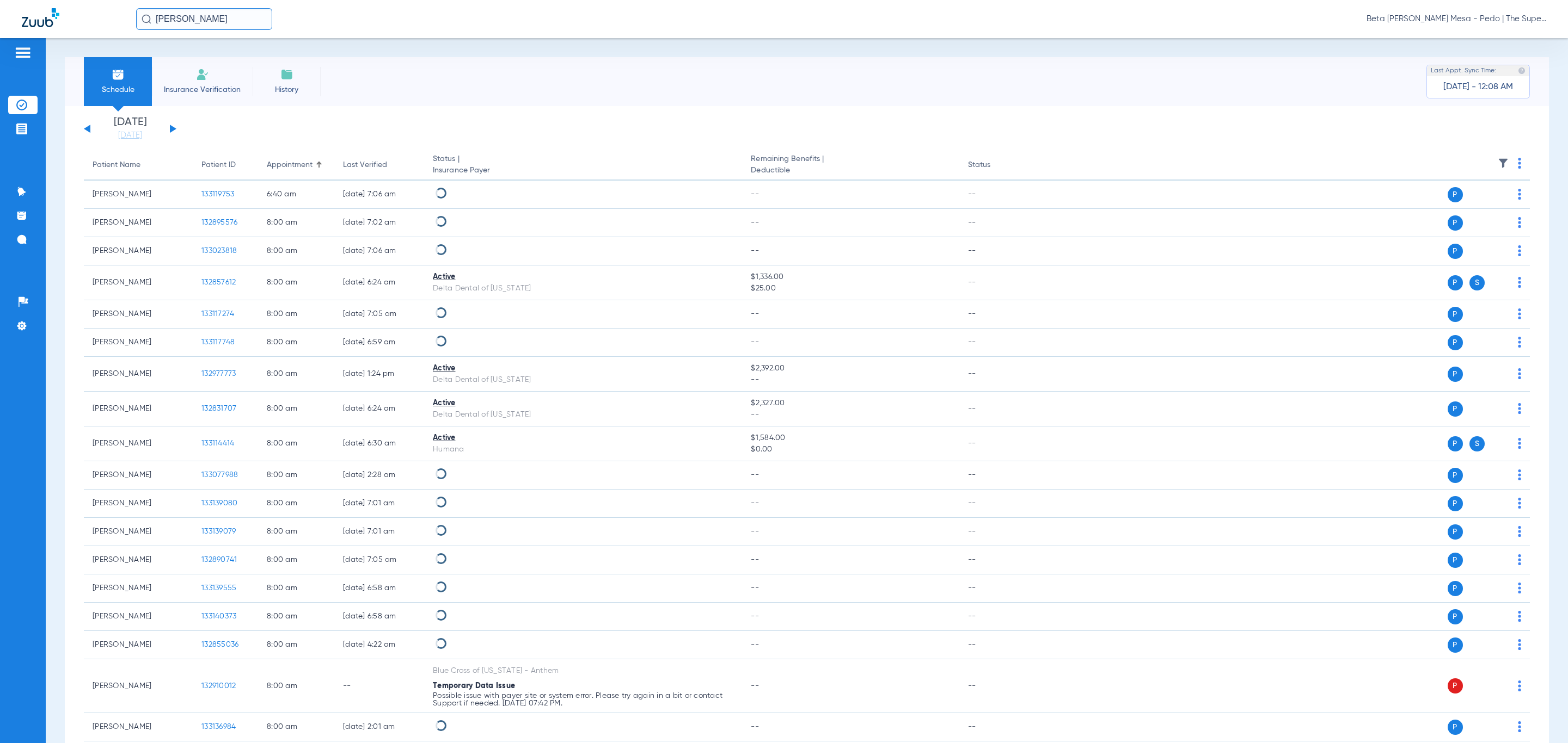
type input "[PERSON_NAME]"
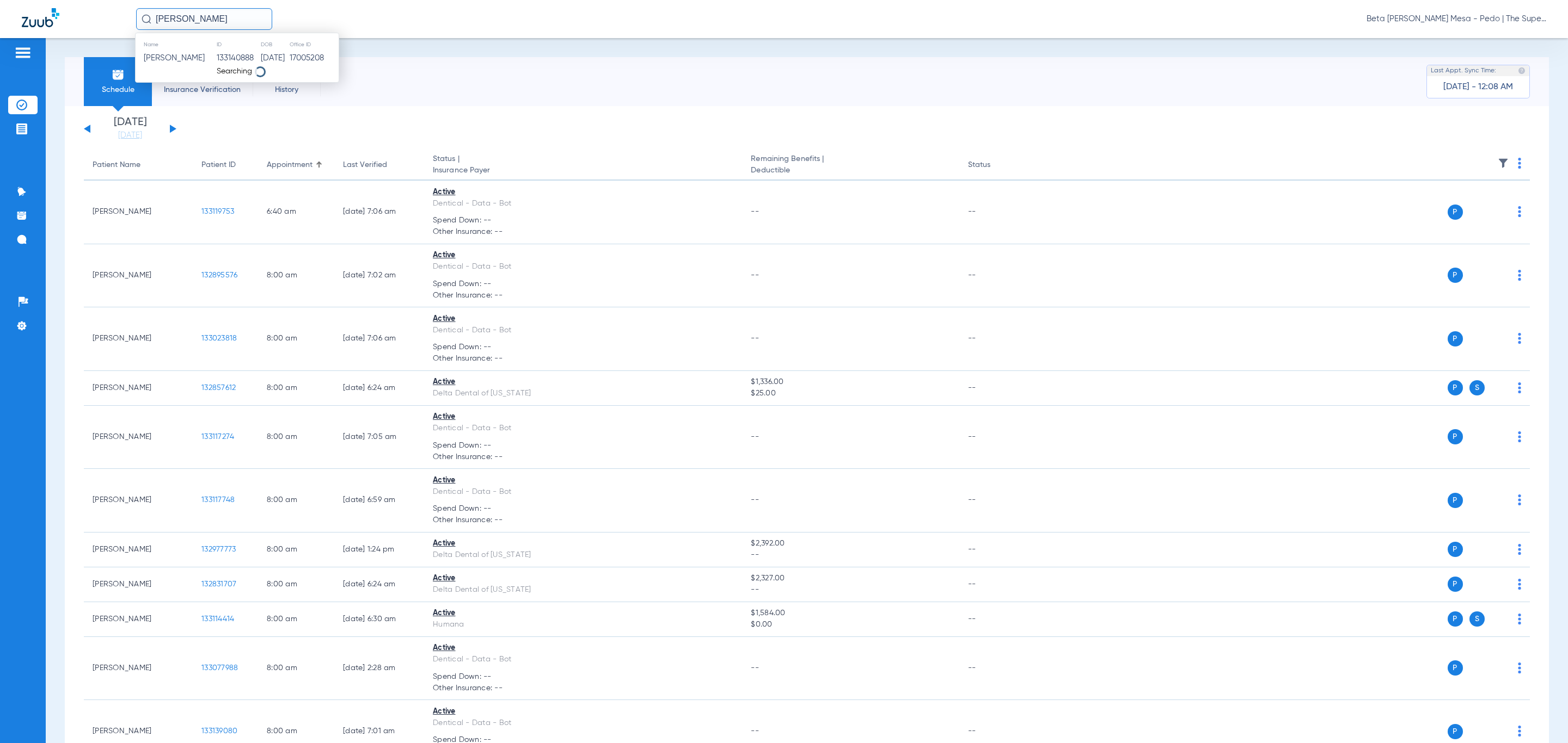
drag, startPoint x: 225, startPoint y: 16, endPoint x: 236, endPoint y: 23, distance: 13.0
click at [225, 16] on input "[PERSON_NAME]" at bounding box center [204, 19] width 137 height 22
click at [236, 23] on input "text" at bounding box center [204, 19] width 137 height 22
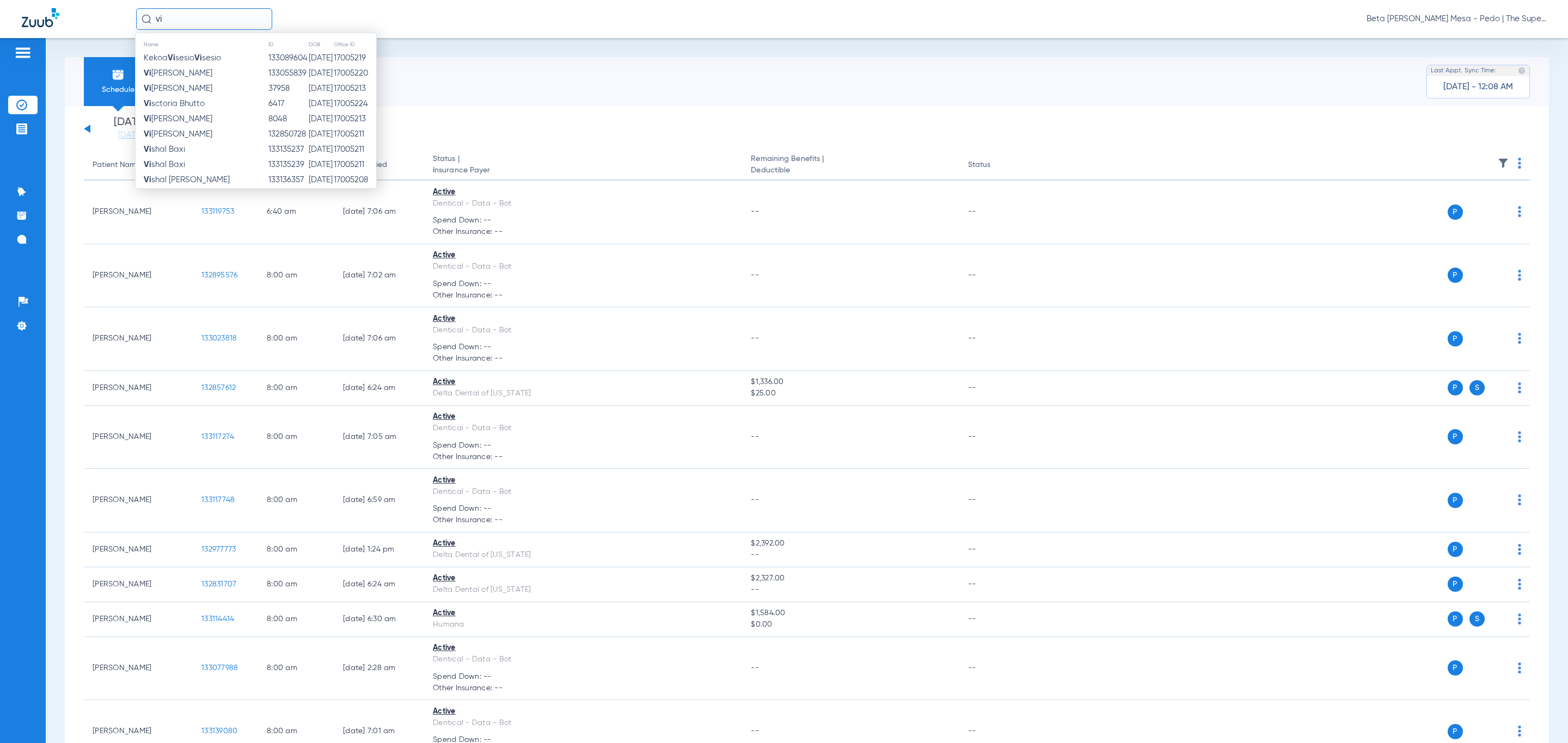
type input "v"
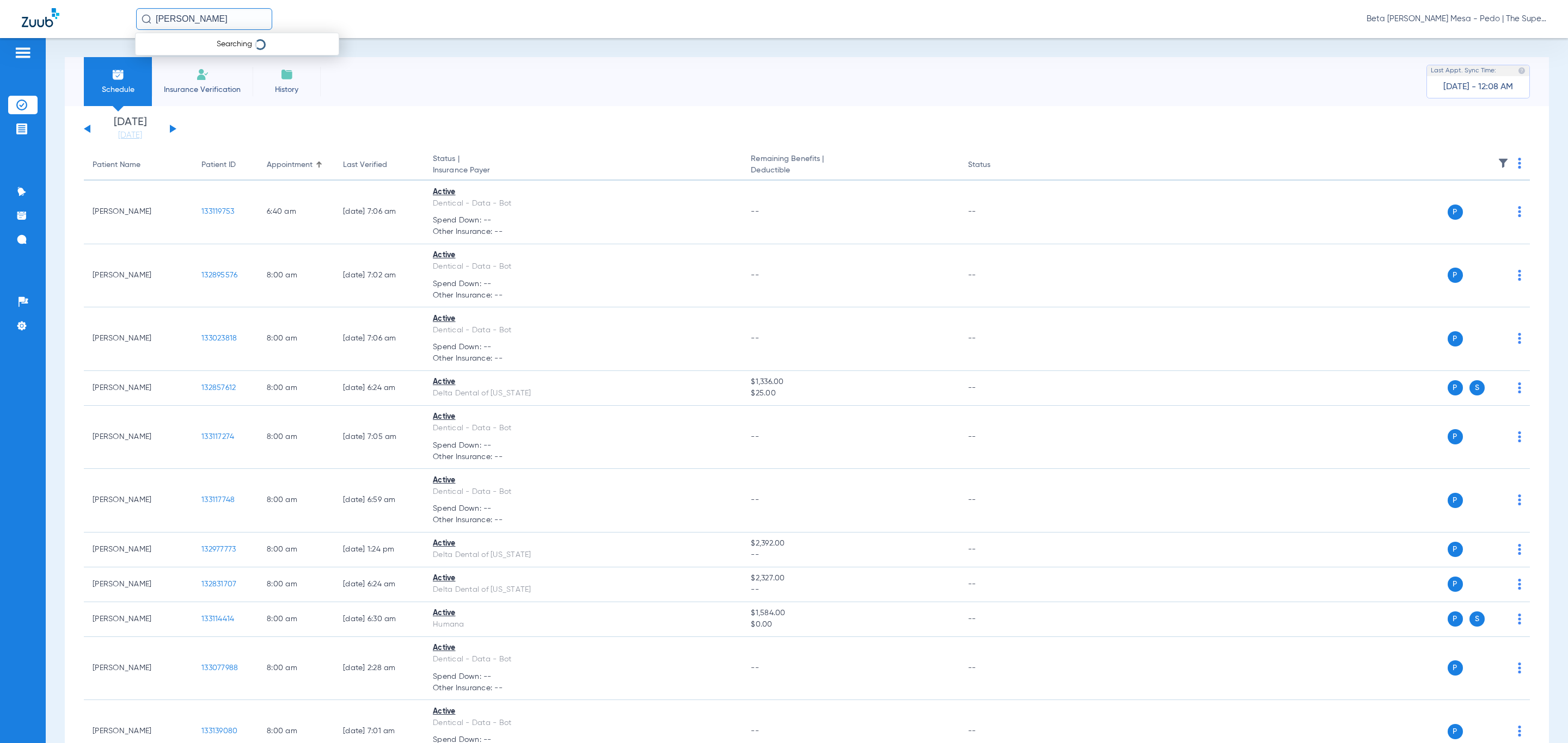
type input "[PERSON_NAME]"
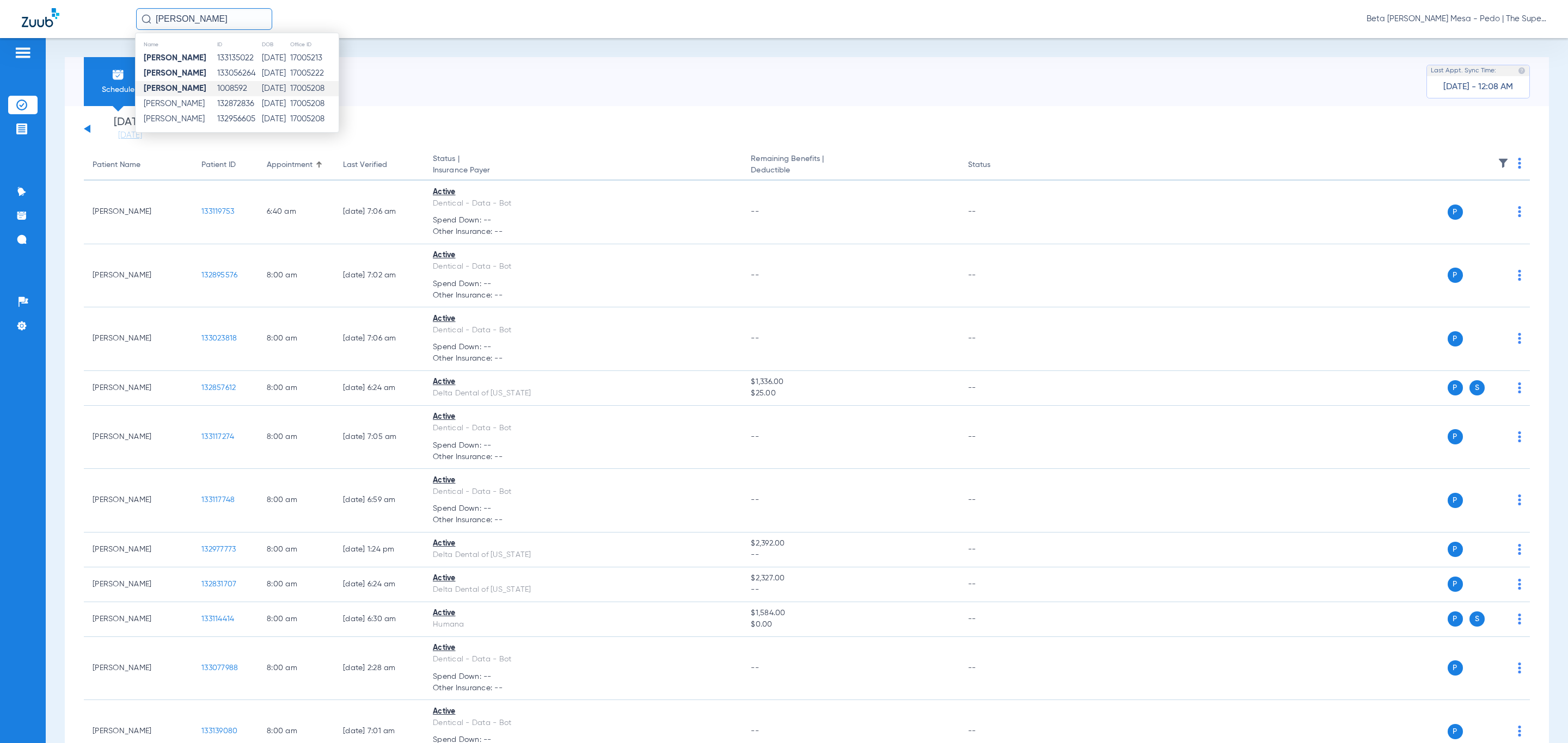
click at [276, 88] on td "[DATE]" at bounding box center [275, 89] width 28 height 16
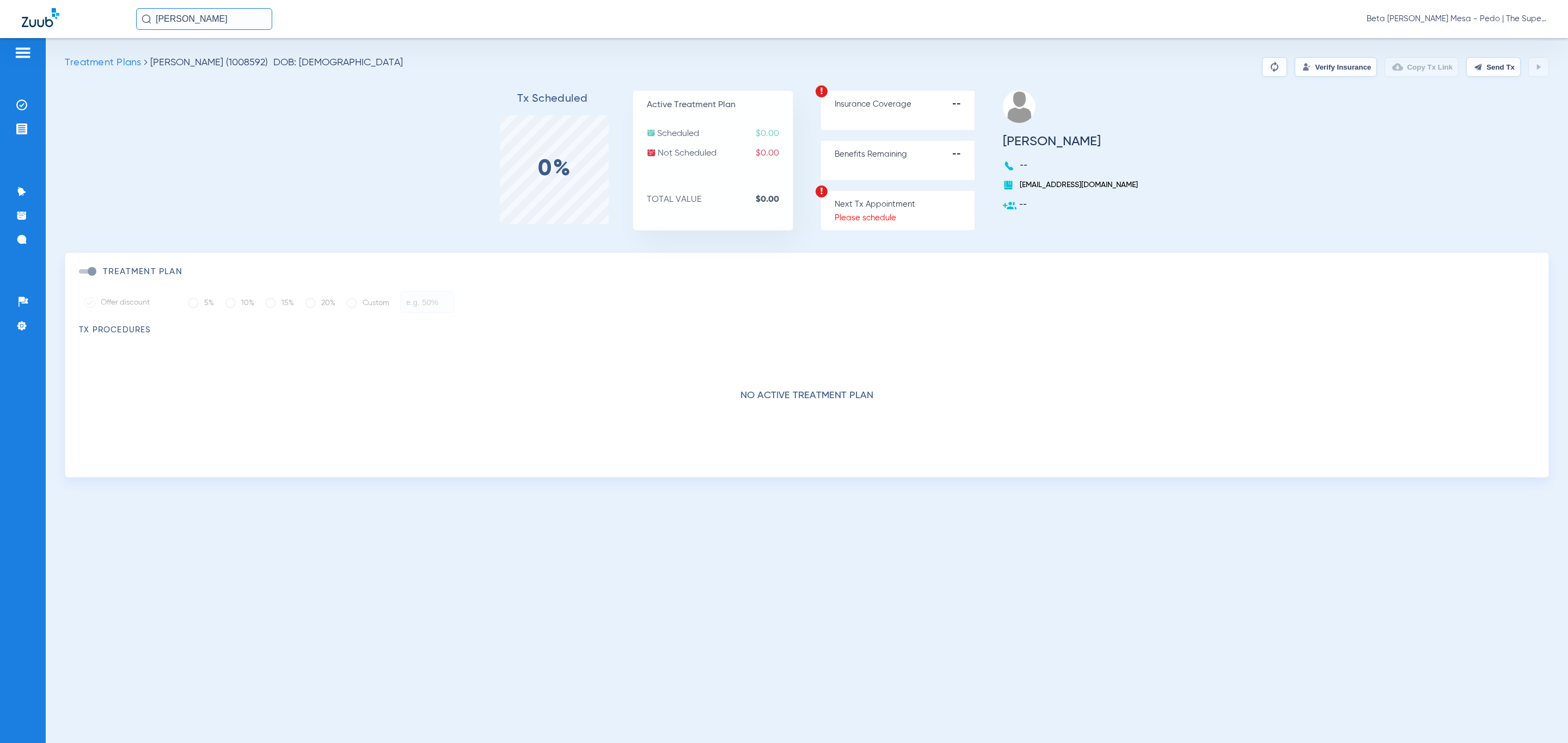
click at [1331, 67] on button "Verify Insurance" at bounding box center [1336, 66] width 82 height 19
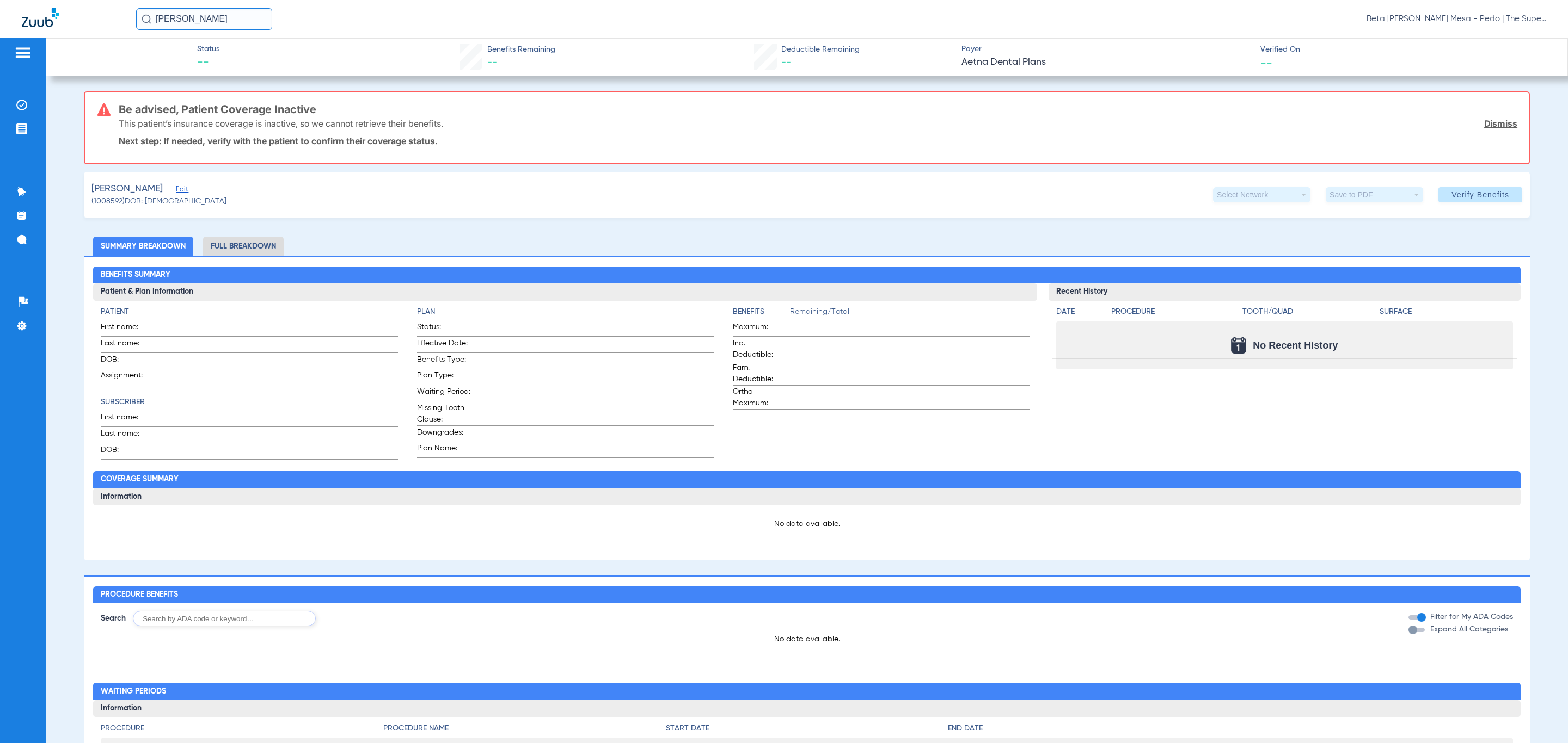
click at [183, 191] on span "Edit" at bounding box center [181, 191] width 10 height 10
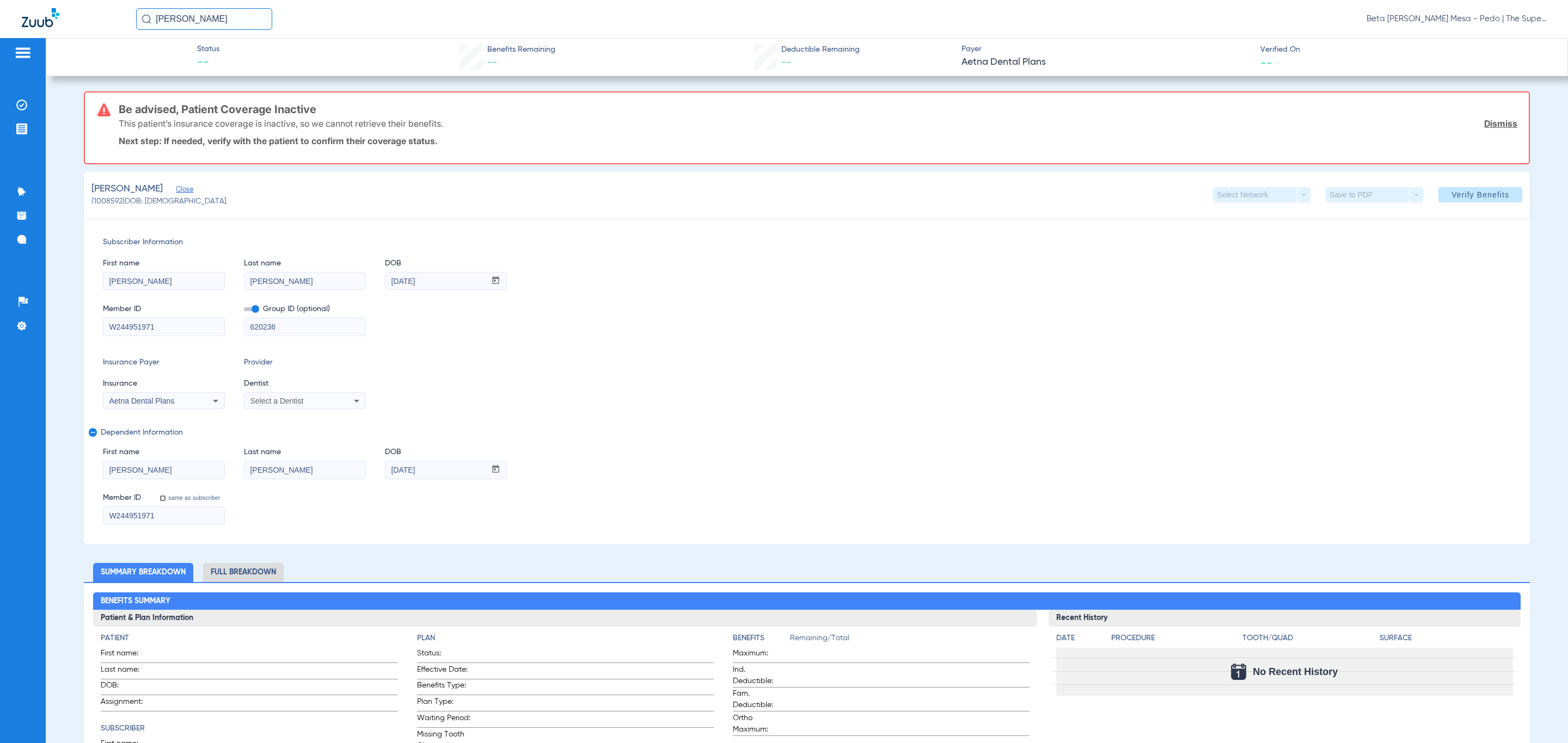
click at [221, 20] on input "[PERSON_NAME]" at bounding box center [204, 19] width 137 height 22
click at [261, 59] on td "[DATE]" at bounding box center [275, 58] width 28 height 16
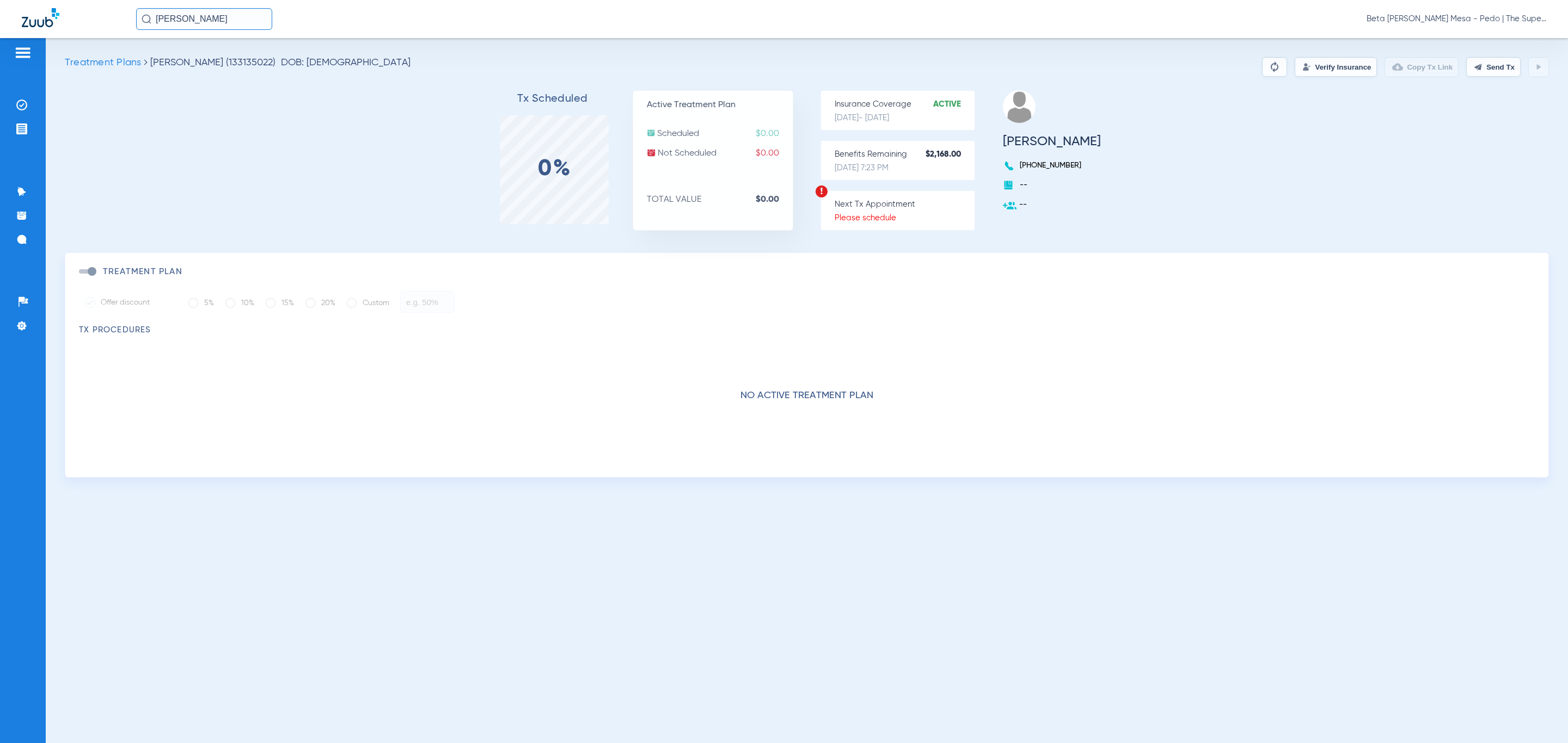
click at [1324, 71] on button "Verify Insurance" at bounding box center [1336, 66] width 82 height 19
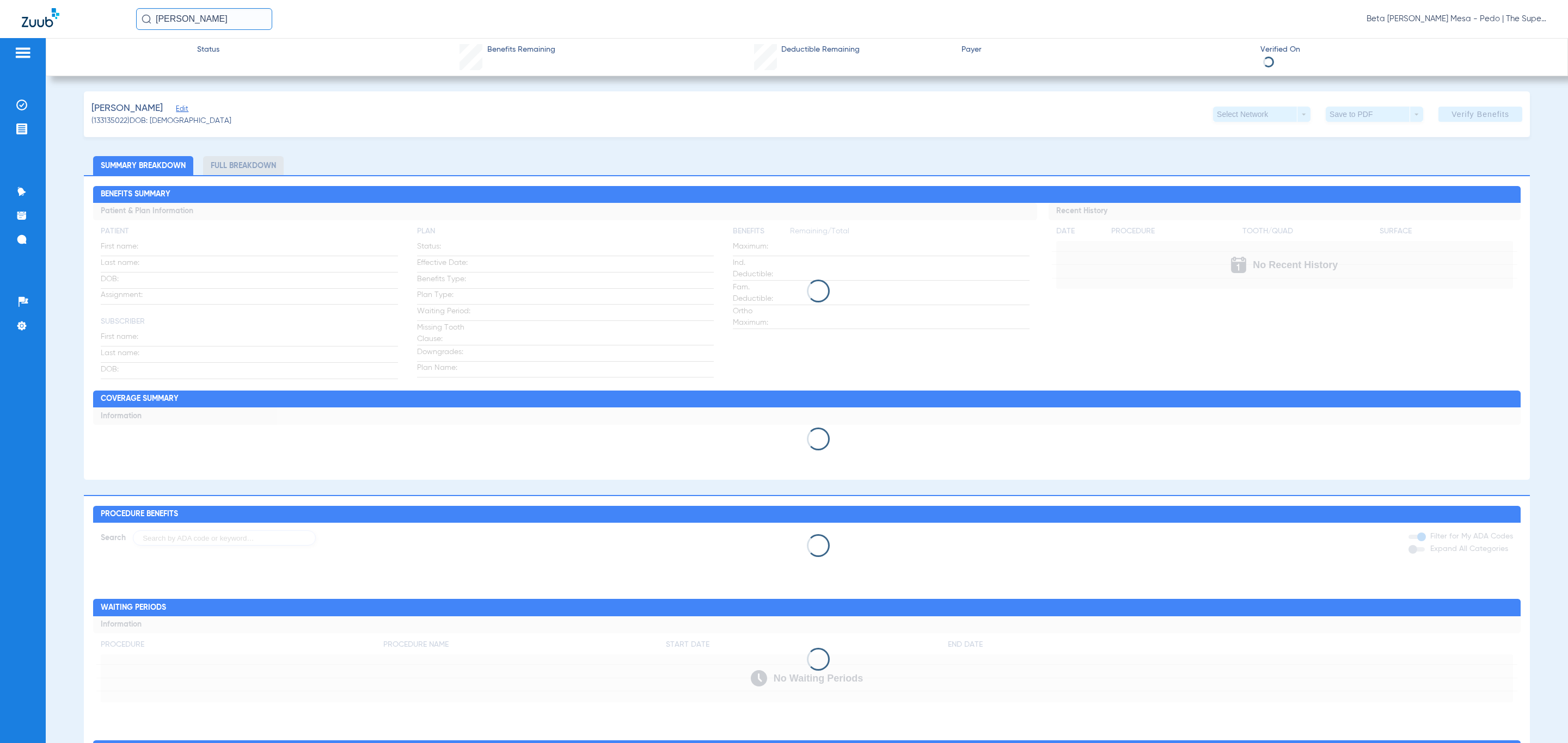
type input "Mark"
type input "[PERSON_NAME]"
type input "[DATE]"
type input "121774175801"
type input "2143500001"
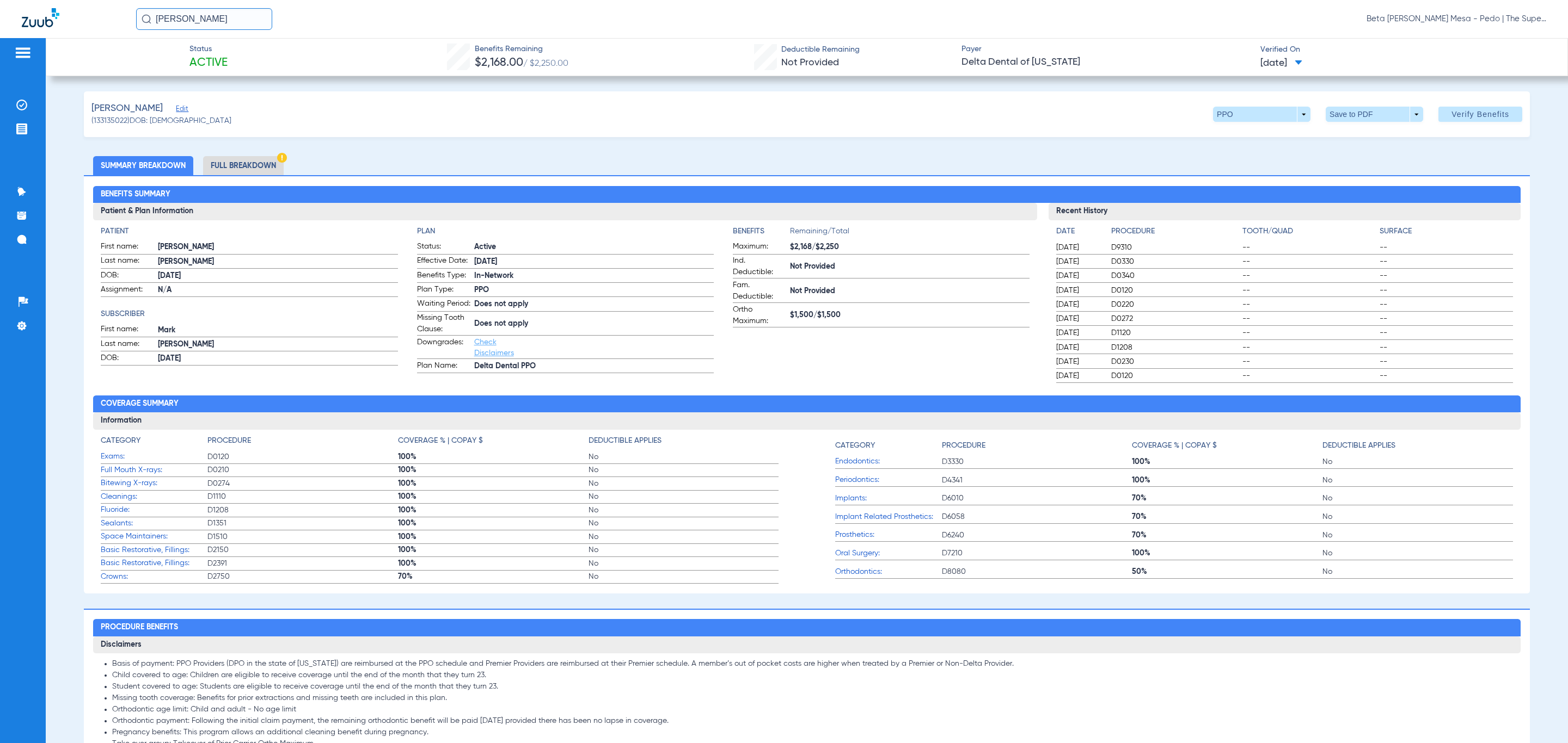
click at [185, 106] on span "Edit" at bounding box center [181, 110] width 10 height 10
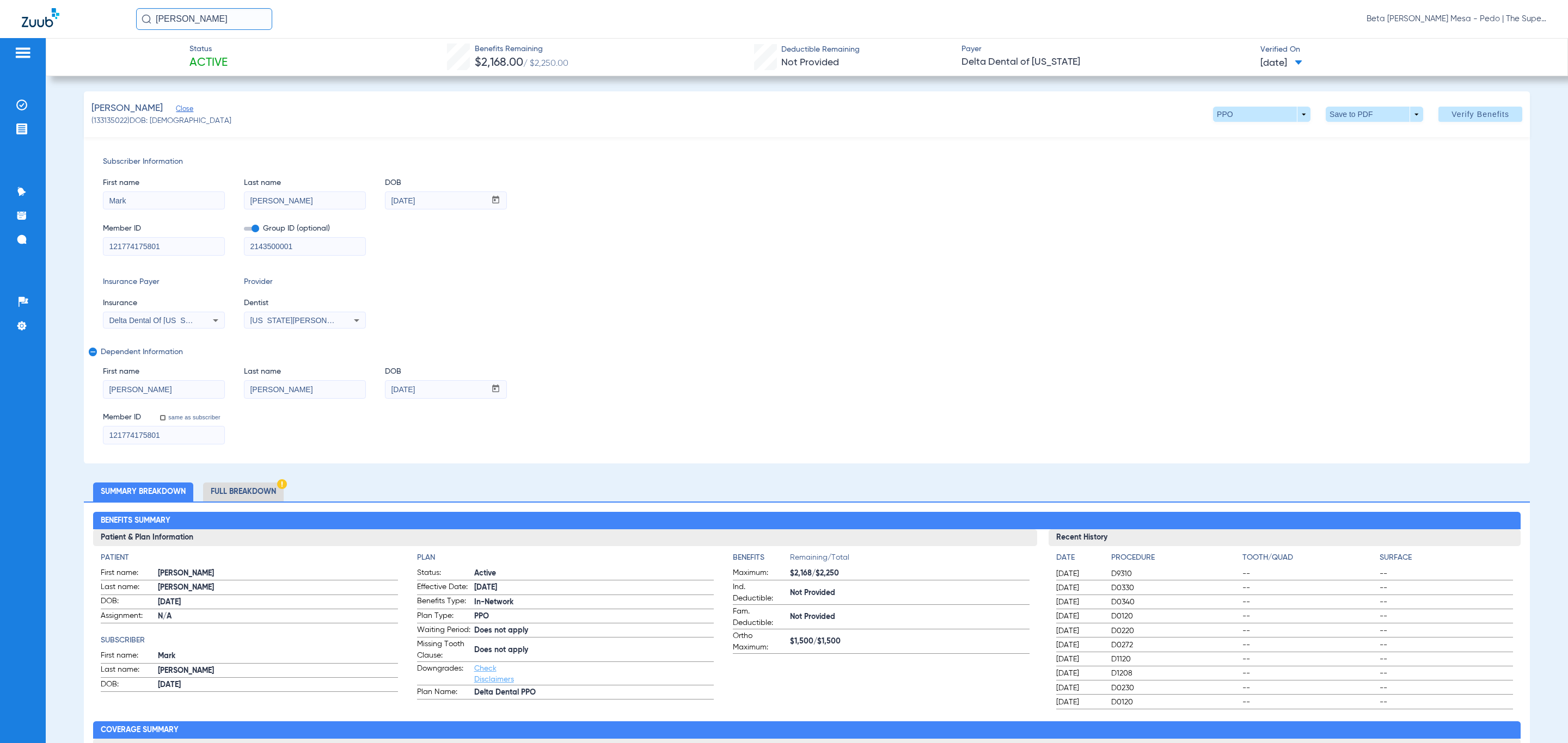
click at [840, 96] on div "[PERSON_NAME] (133135022) DOB: [DEMOGRAPHIC_DATA] PPO arrow_drop_down Save to P…" at bounding box center [806, 115] width 1446 height 46
click at [186, 105] on span "Close" at bounding box center [181, 110] width 10 height 10
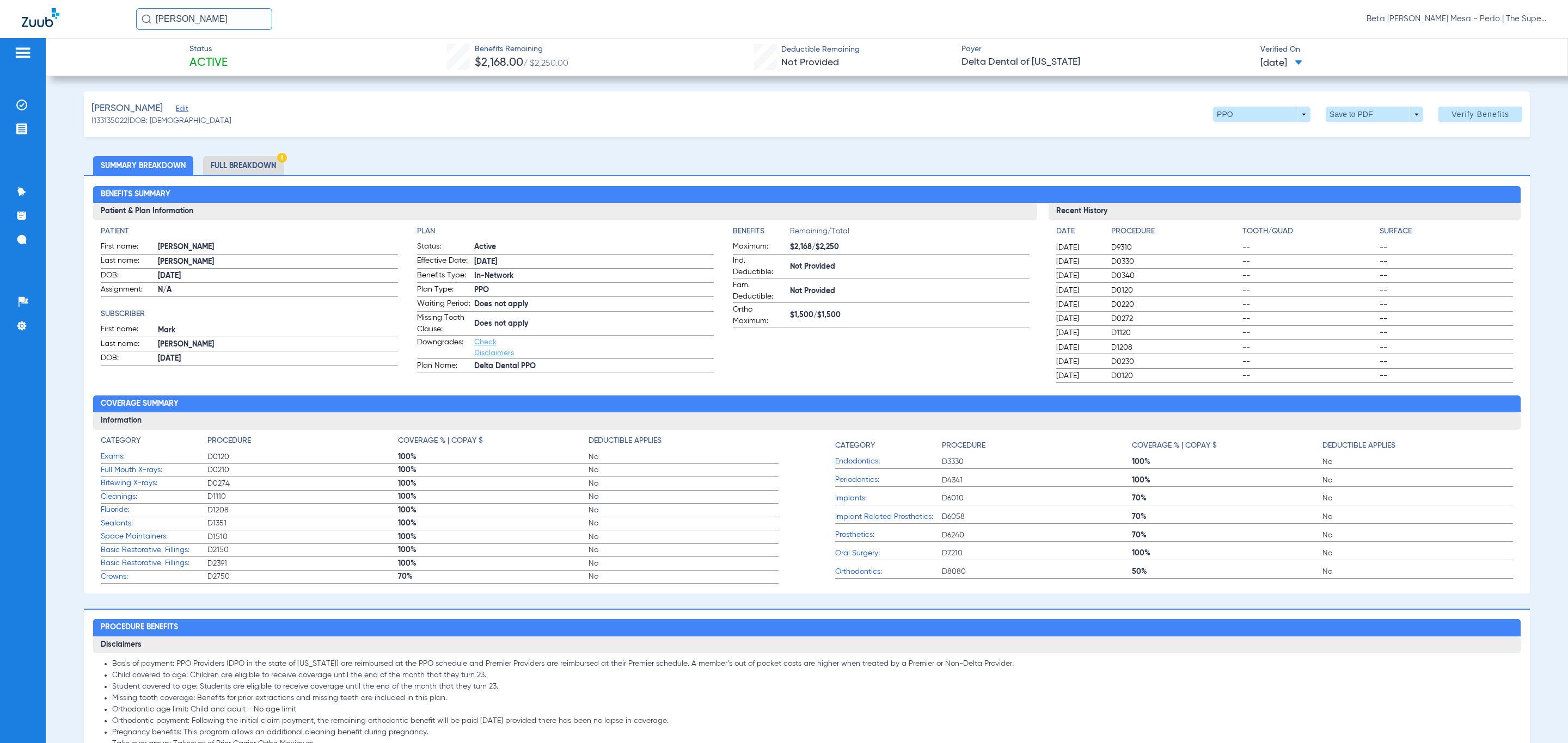
click at [251, 167] on li "Full Breakdown" at bounding box center [244, 165] width 81 height 19
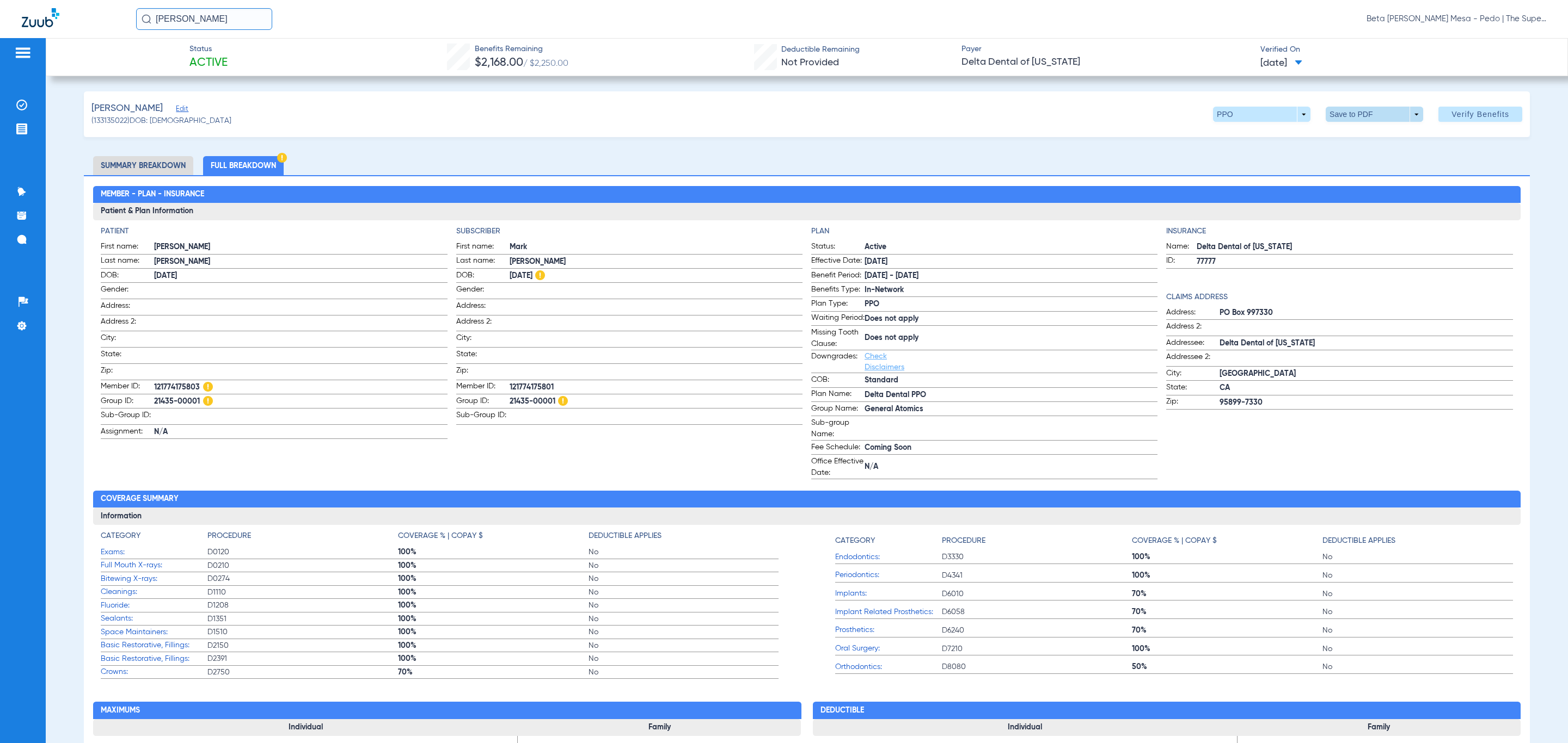
click at [1344, 115] on span at bounding box center [1374, 114] width 97 height 16
click at [1351, 135] on span "Save to PDF" at bounding box center [1365, 136] width 43 height 7
click at [1399, 16] on span "Beta [PERSON_NAME] Mesa - Pedo | The Super Dentists" at bounding box center [1456, 19] width 180 height 11
click at [1492, 31] on button "Account Selection" at bounding box center [1506, 38] width 79 height 22
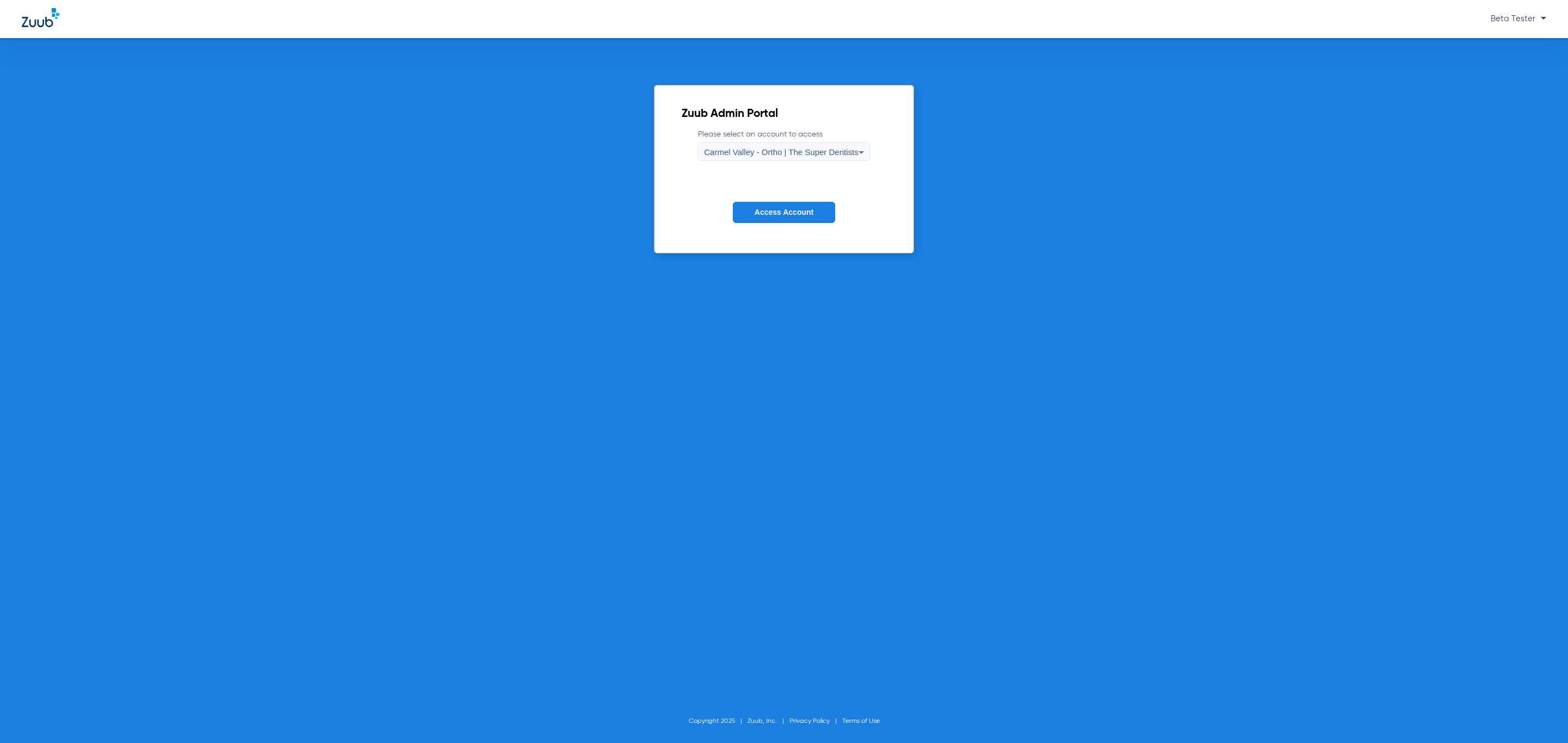
click at [827, 156] on span "Carmel Valley - Ortho | The Super Dentists" at bounding box center [781, 152] width 154 height 9
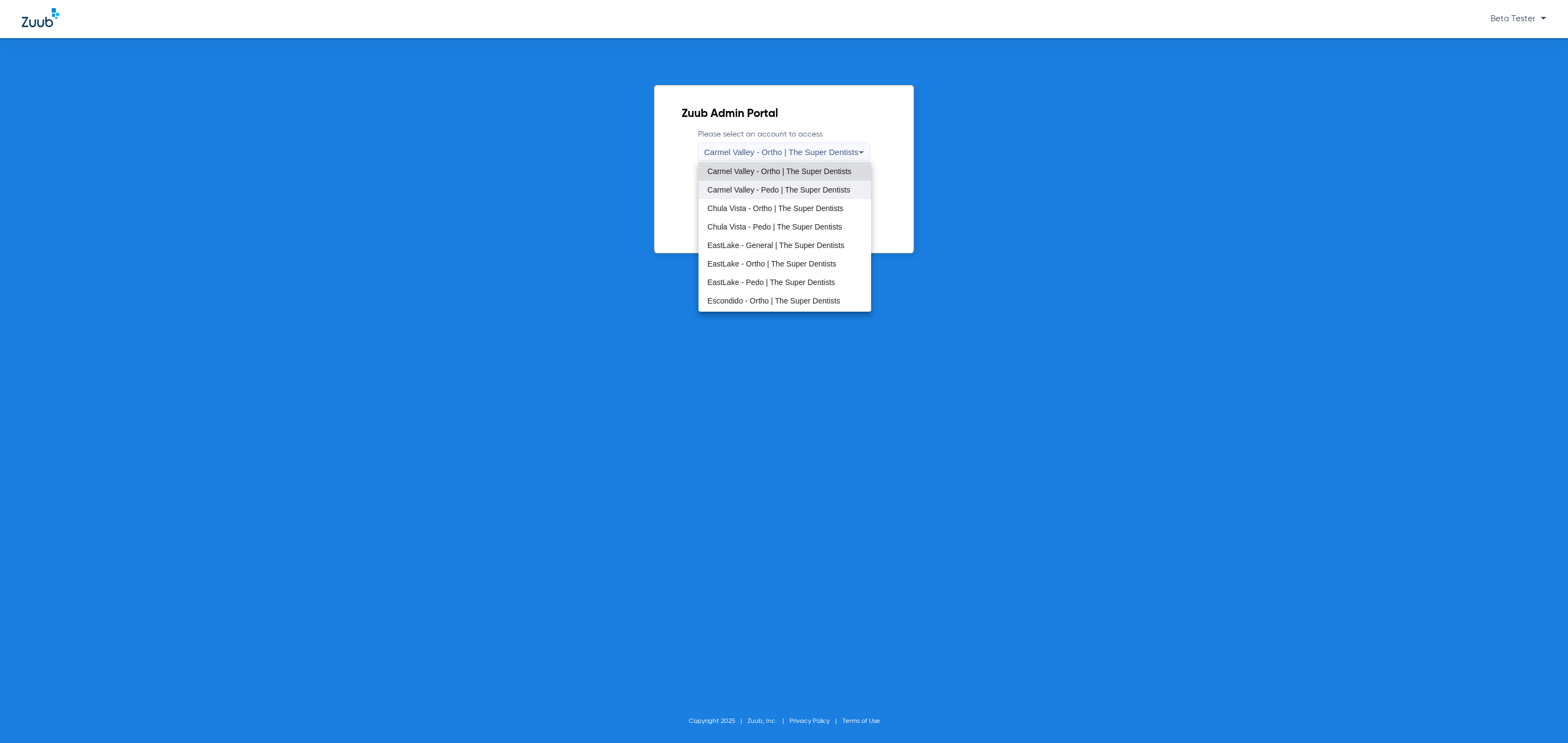
click at [772, 188] on span "Carmel Valley - Pedo | The Super Dentists" at bounding box center [779, 190] width 143 height 7
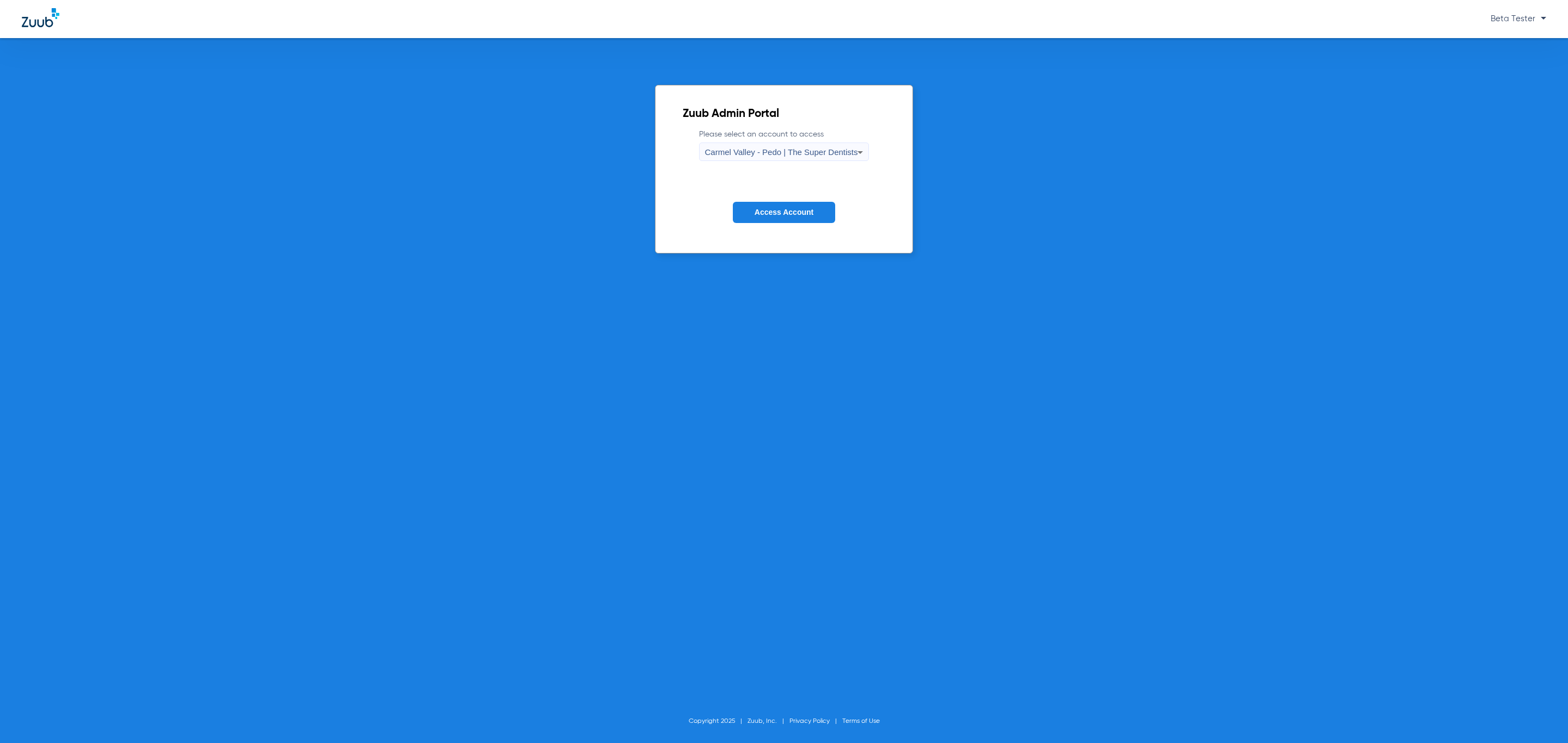
click at [792, 215] on span "Access Account" at bounding box center [784, 213] width 59 height 9
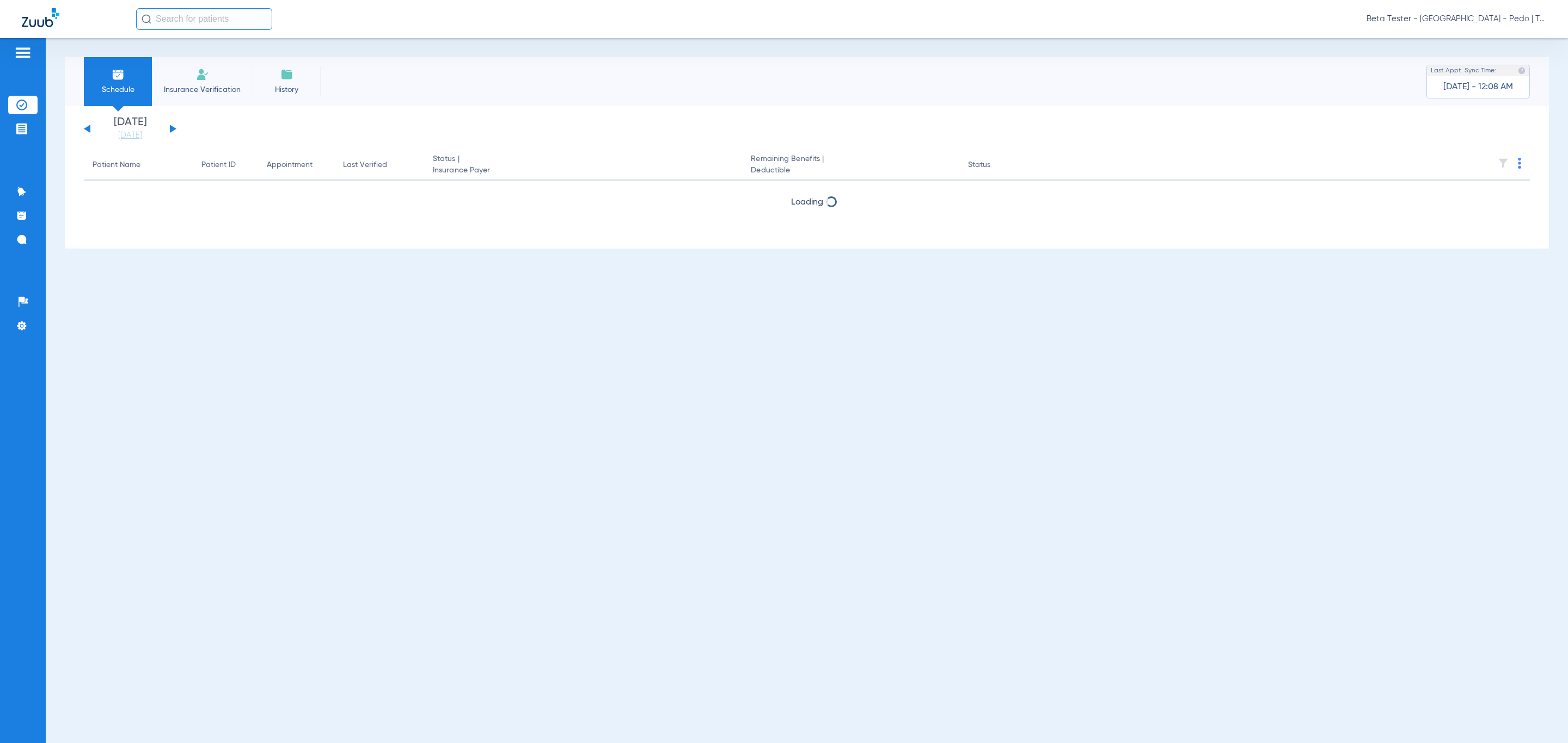
click at [247, 15] on input "text" at bounding box center [204, 19] width 137 height 22
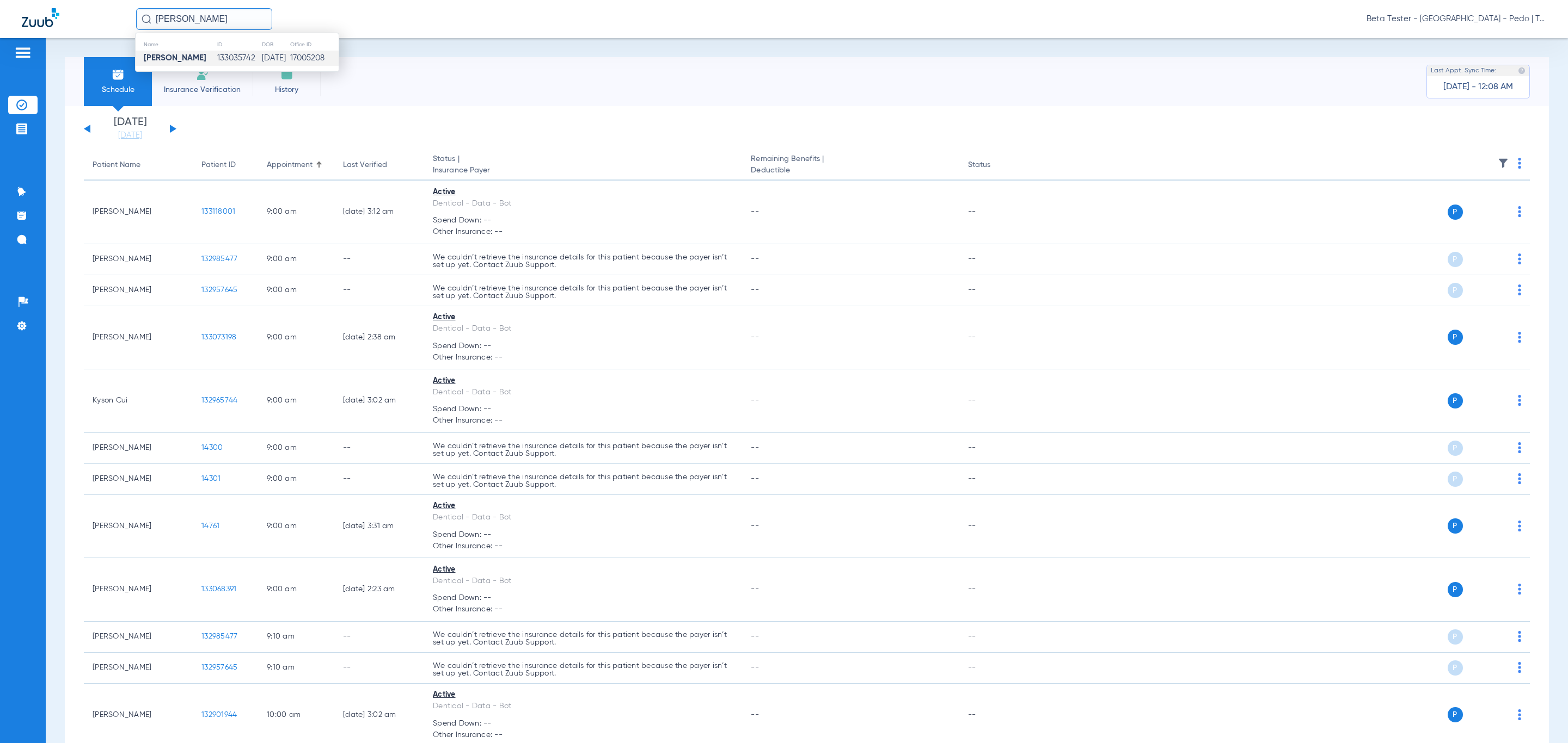
type input "[PERSON_NAME]"
click at [292, 62] on td "17005208" at bounding box center [313, 58] width 49 height 16
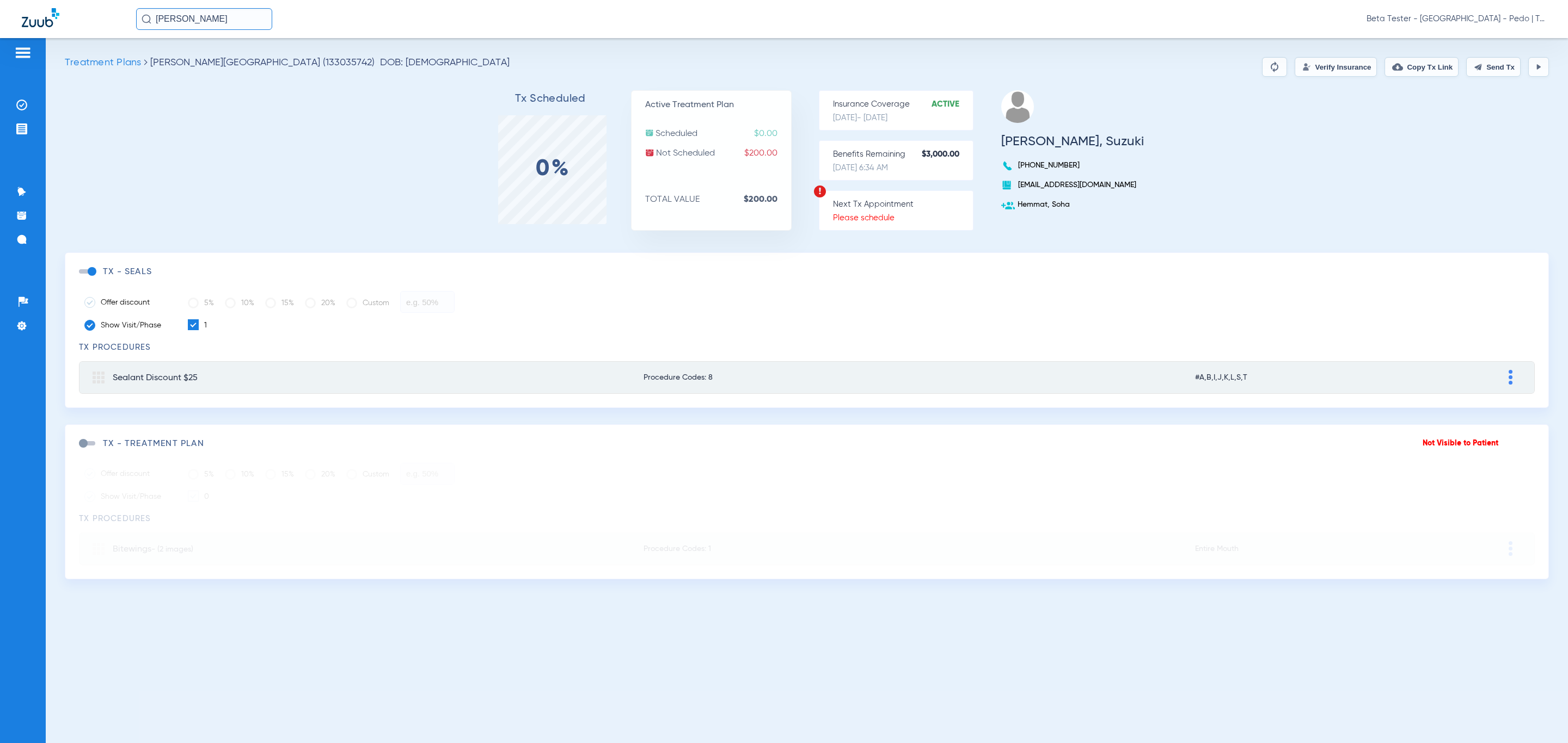
click at [1324, 67] on button "Verify Insurance" at bounding box center [1336, 66] width 82 height 19
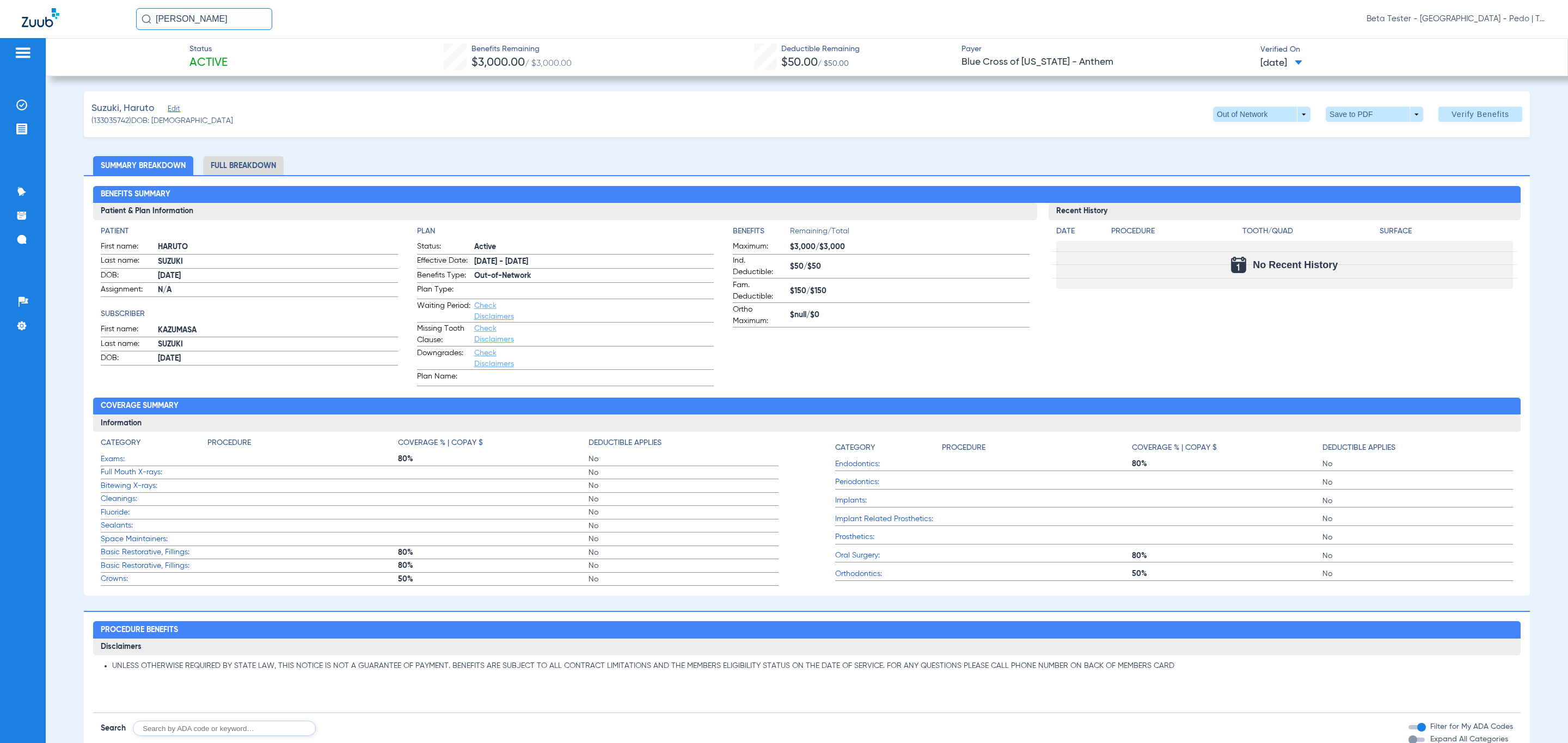
click at [175, 110] on span "Edit" at bounding box center [172, 110] width 10 height 10
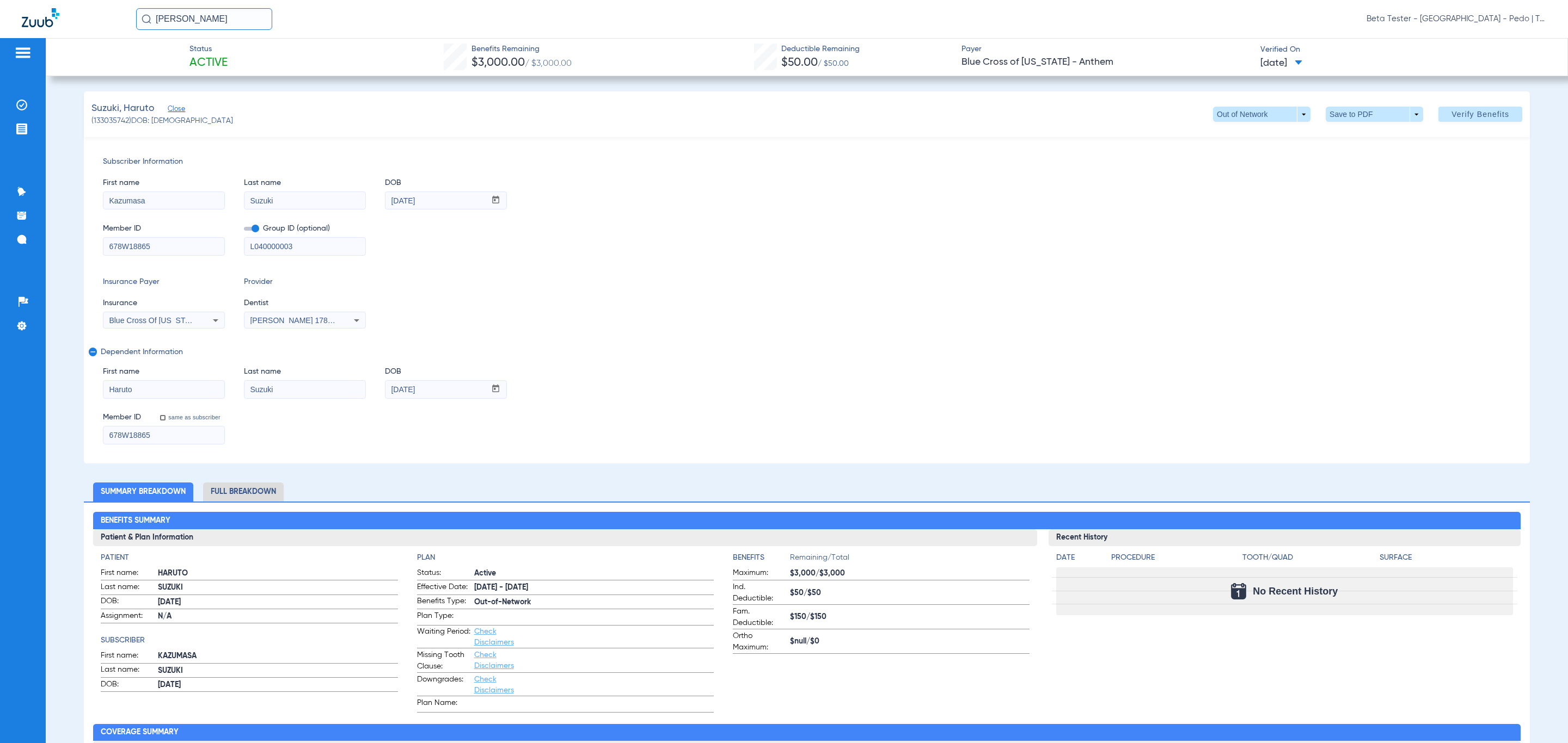
click at [175, 110] on span "Close" at bounding box center [172, 110] width 10 height 10
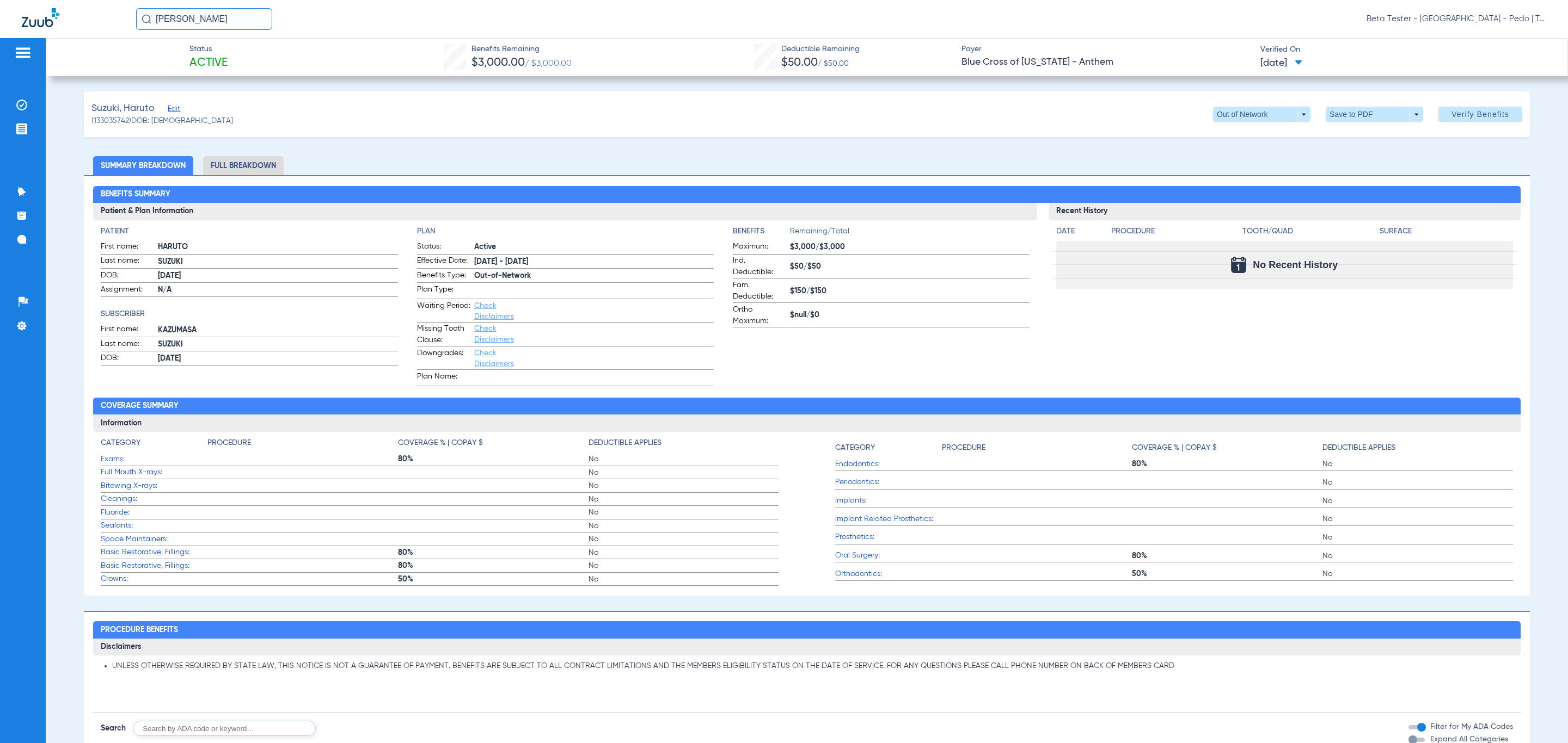
click at [175, 110] on span "Edit" at bounding box center [172, 110] width 10 height 10
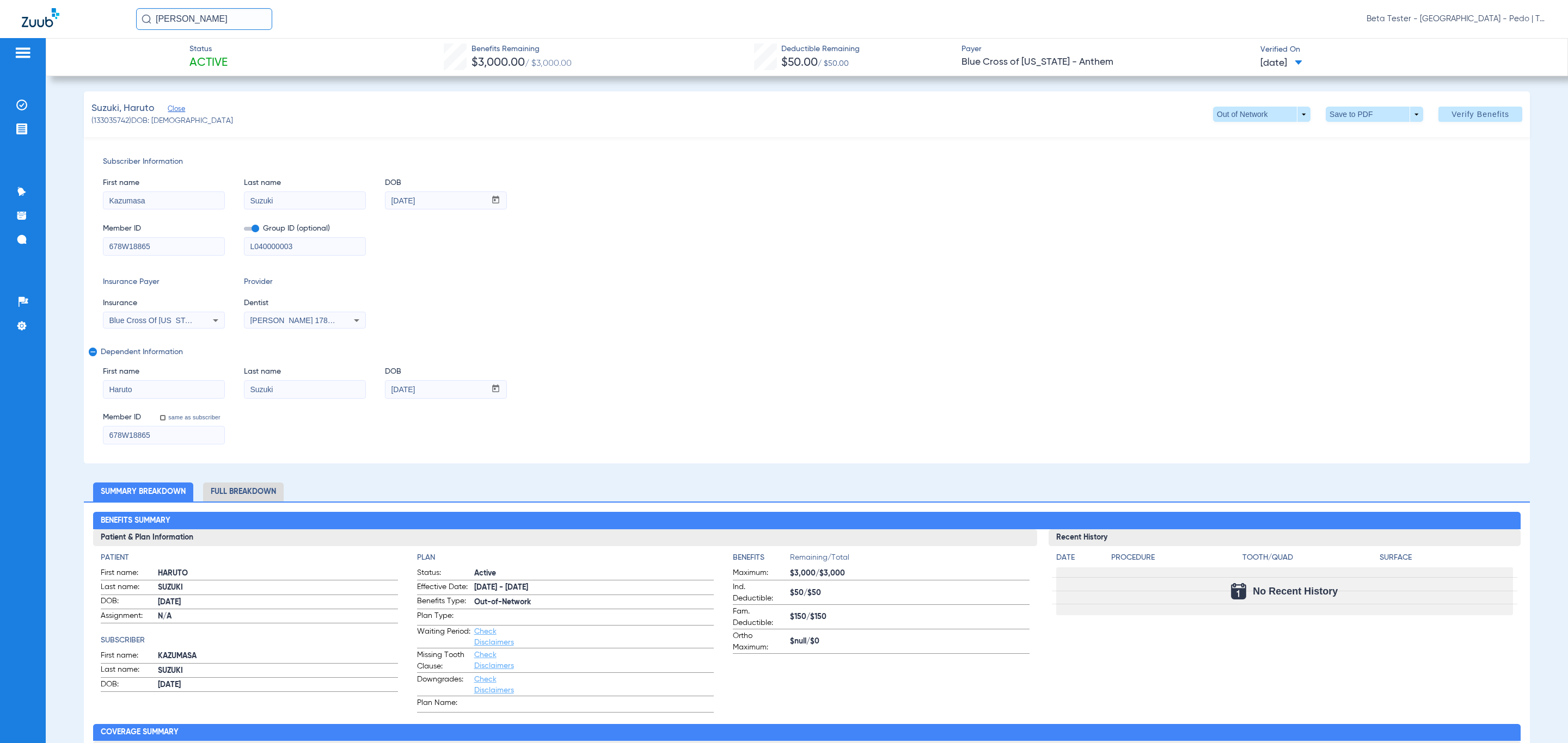
click at [175, 110] on span "Close" at bounding box center [172, 110] width 10 height 10
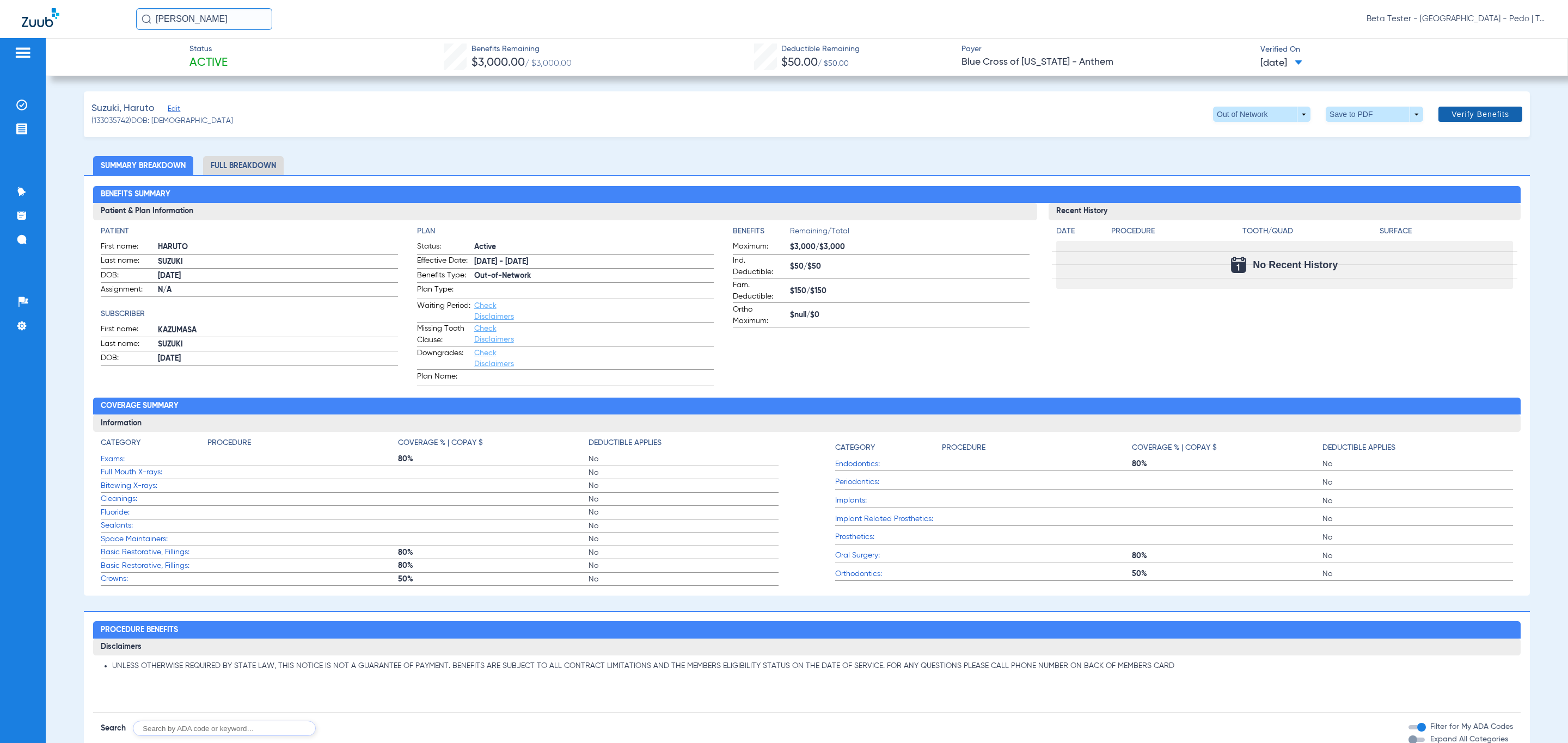
click at [1452, 114] on span "Verify Benefits" at bounding box center [1480, 115] width 58 height 9
click at [271, 162] on li "Full Breakdown" at bounding box center [244, 165] width 81 height 19
